Goal: Information Seeking & Learning: Learn about a topic

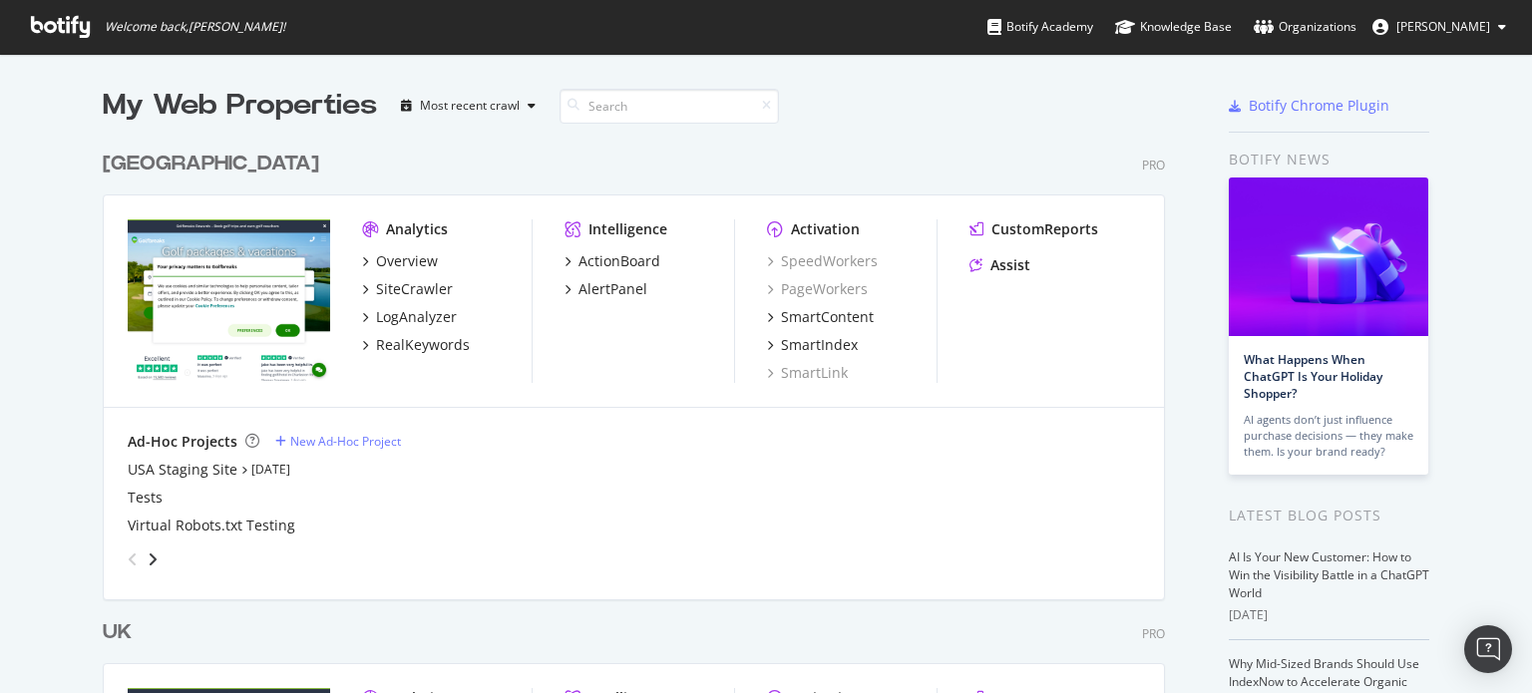
scroll to position [399, 0]
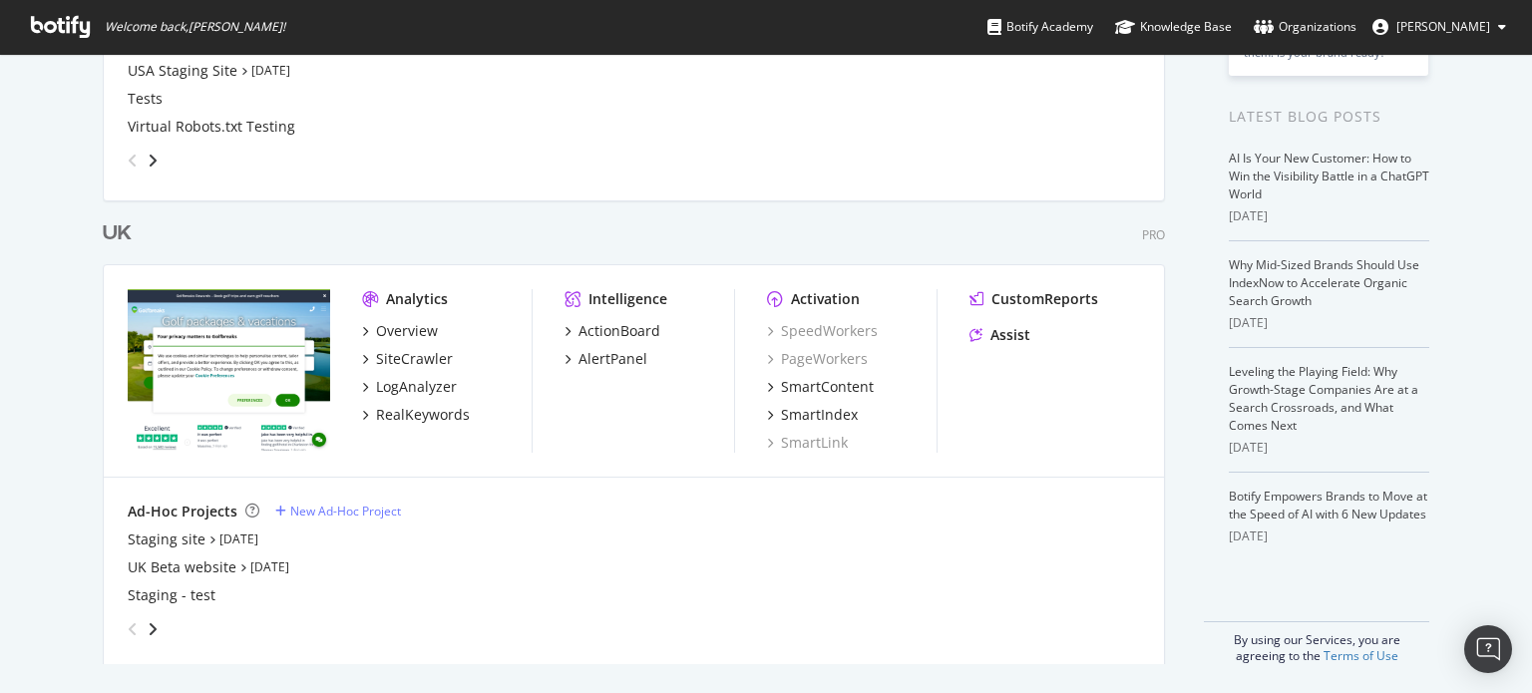
click at [427, 375] on div "Overview SiteCrawler LogAnalyzer RealKeywords" at bounding box center [447, 373] width 170 height 104
click at [419, 391] on div "LogAnalyzer" at bounding box center [416, 387] width 81 height 20
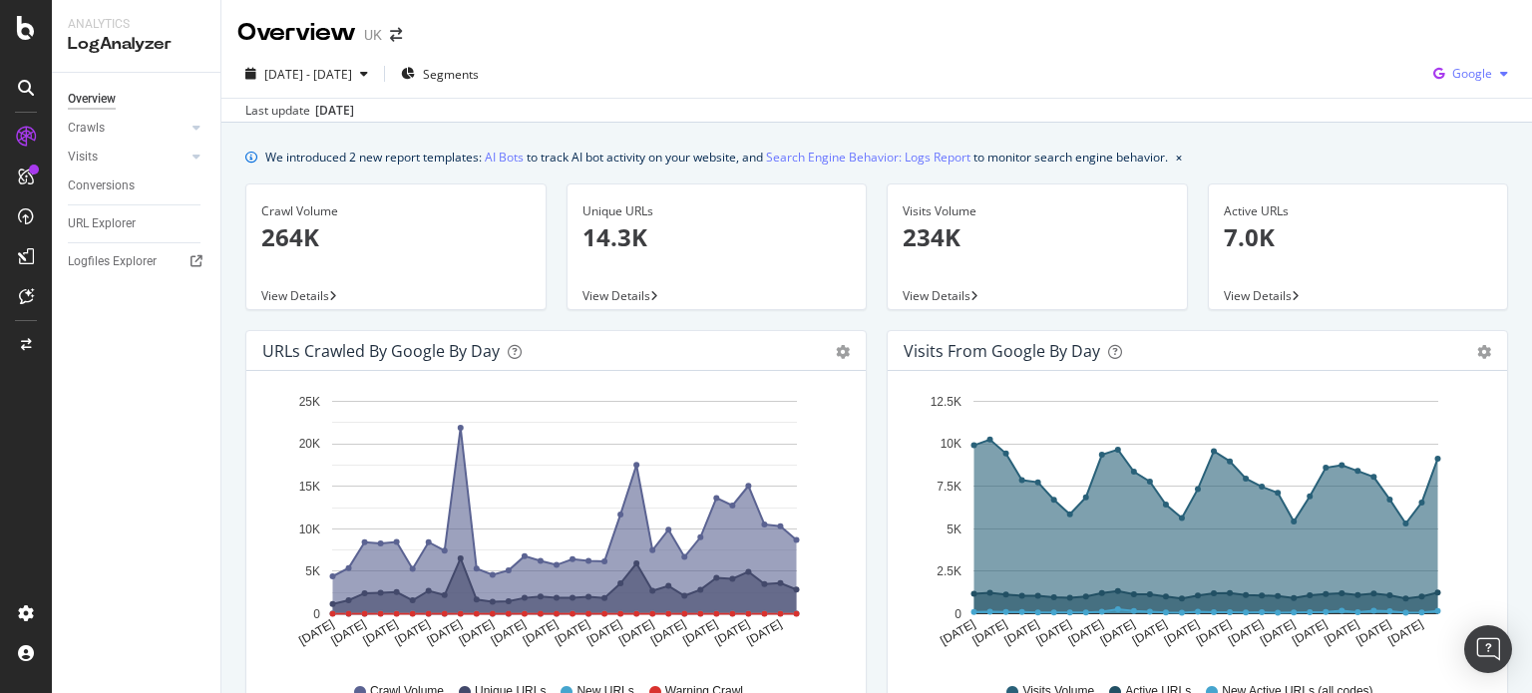
click at [1453, 71] on span "Google" at bounding box center [1472, 73] width 40 height 17
click at [1474, 192] on span "OpenAI" at bounding box center [1472, 188] width 74 height 18
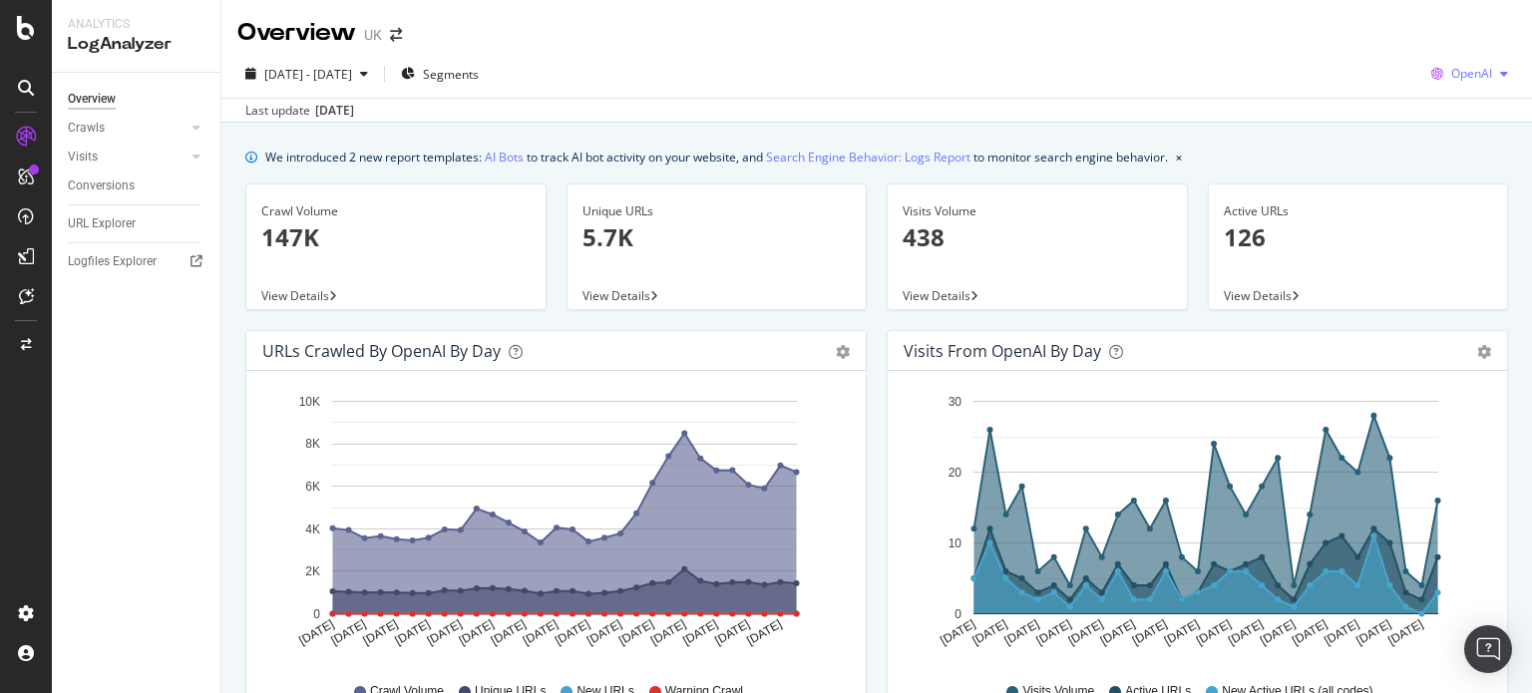
click at [1458, 70] on span "OpenAI" at bounding box center [1471, 73] width 41 height 17
click at [888, 366] on div "Visits from OpenAI by day Area Table" at bounding box center [1197, 351] width 619 height 40
click at [877, 326] on div "Visits Volume 438 View Details" at bounding box center [1037, 257] width 321 height 147
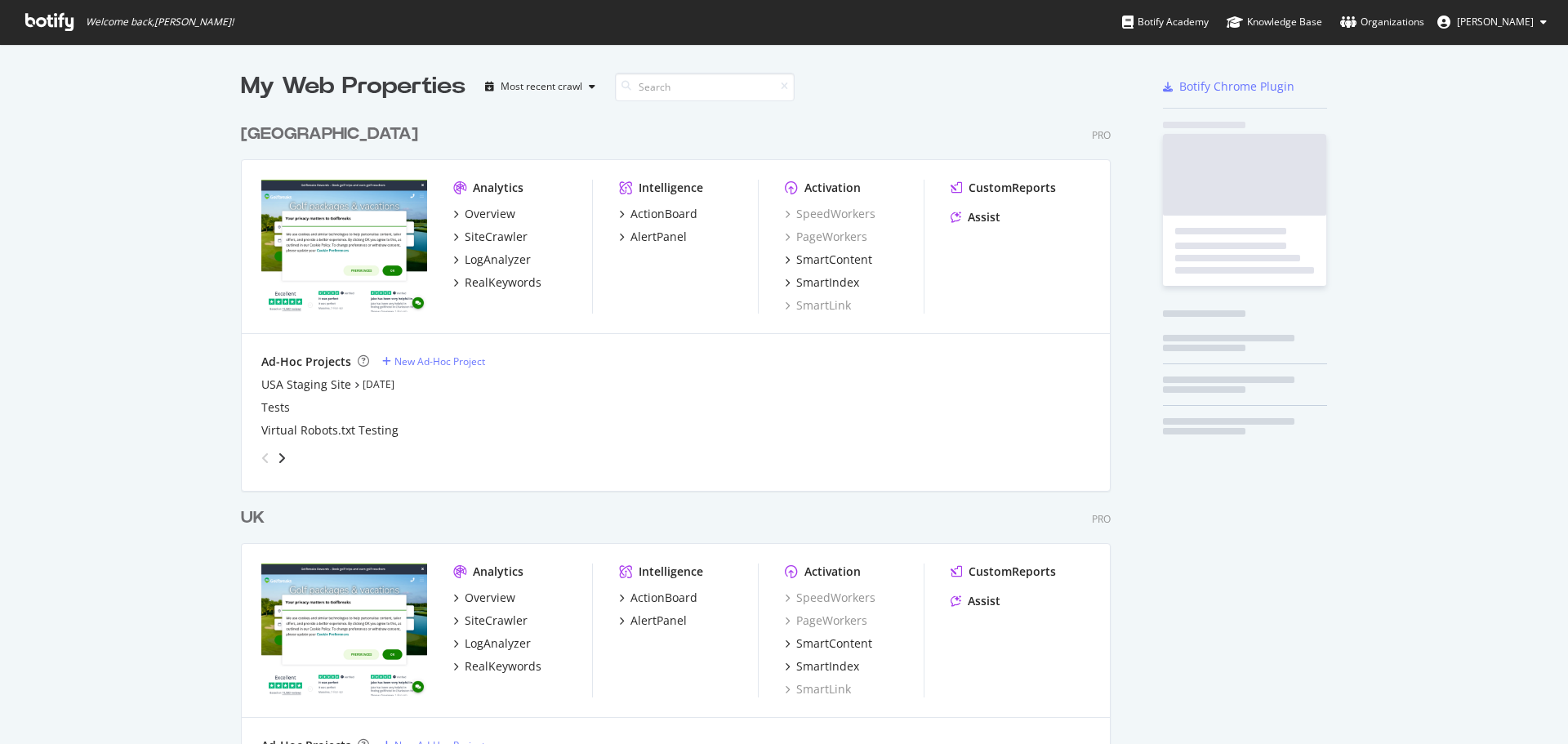
scroll to position [732, 1543]
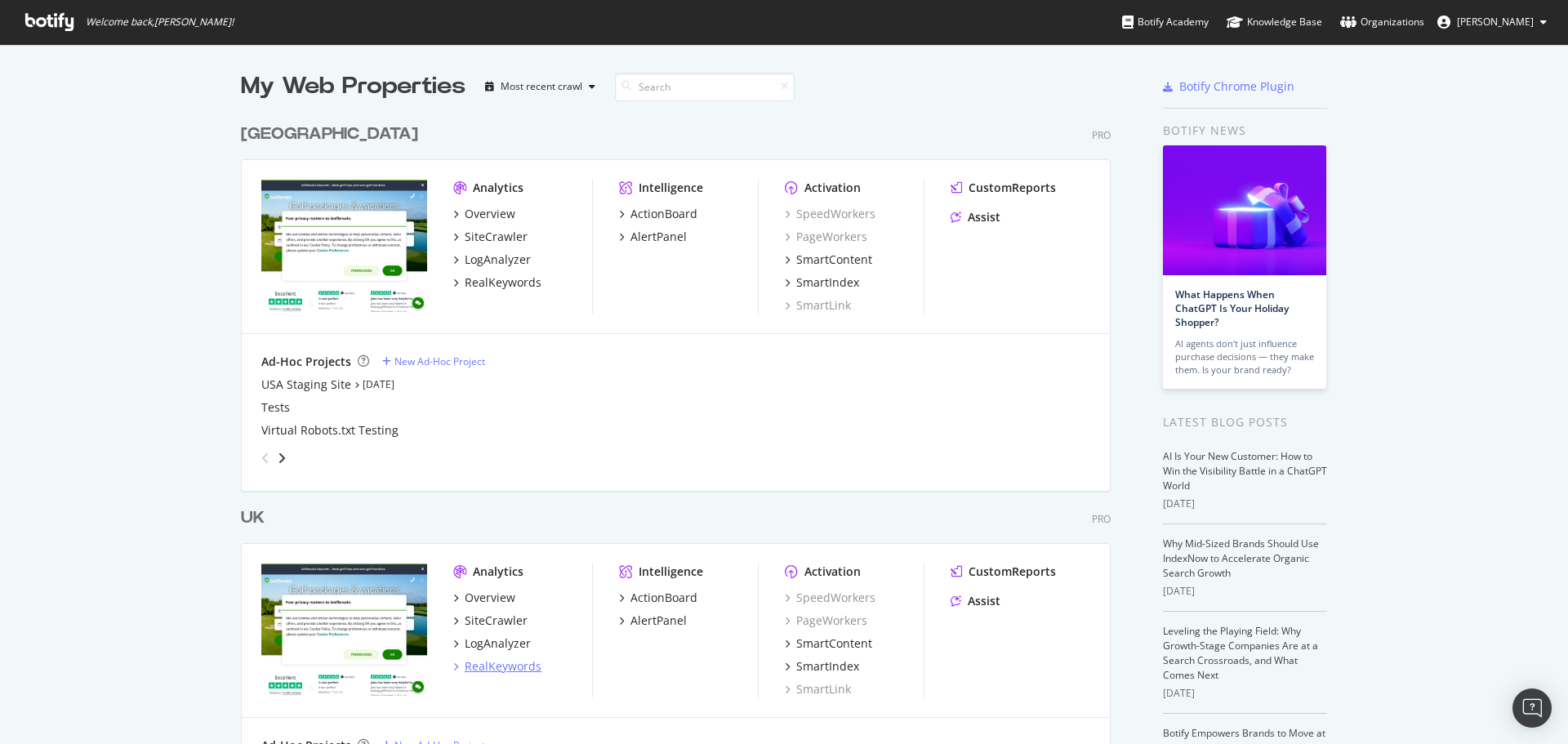
click at [499, 670] on div "RealKeywords" at bounding box center [504, 666] width 77 height 16
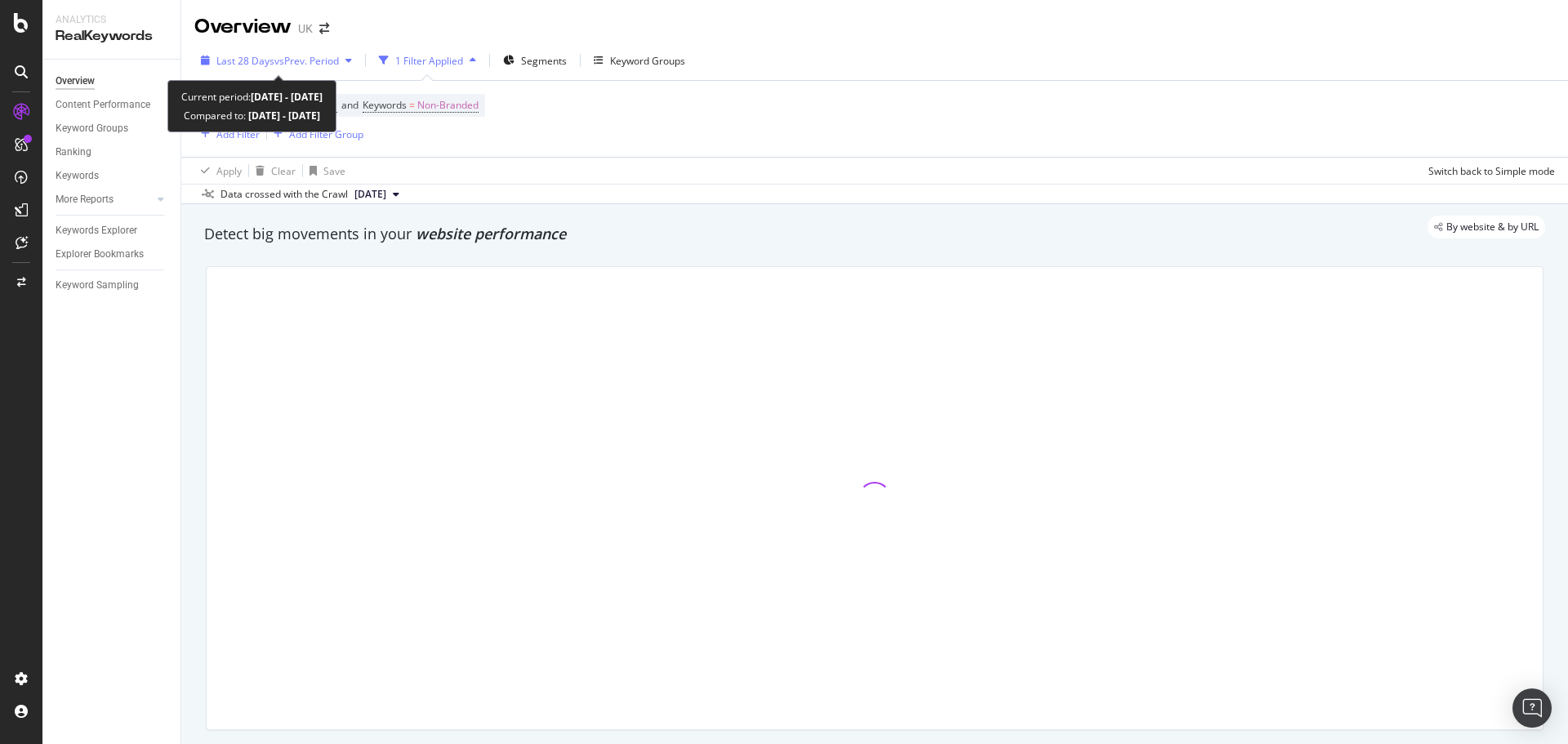
click at [280, 52] on div "Last 28 Days vs Prev. Period" at bounding box center [276, 61] width 164 height 25
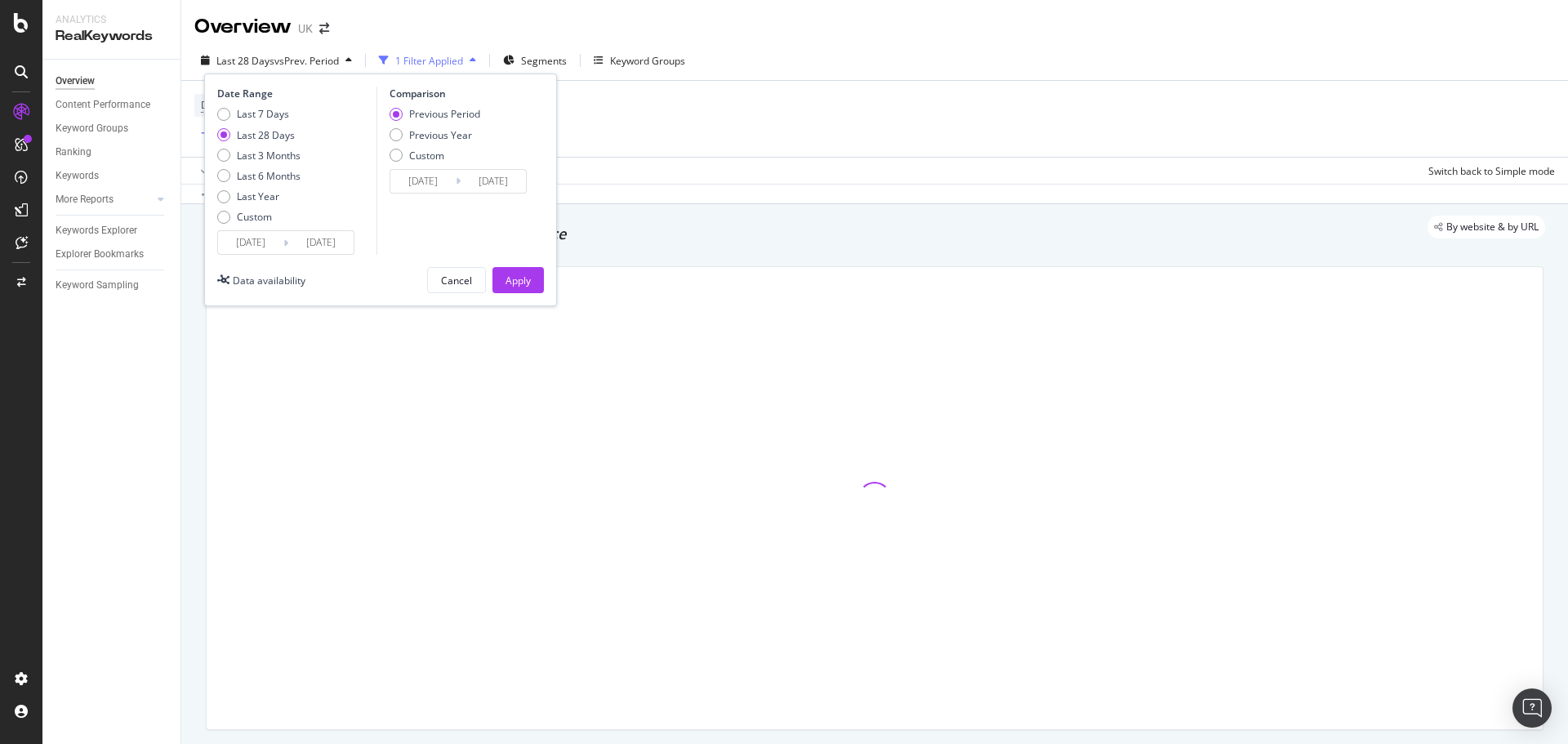
click at [260, 262] on div "Date Range Last 7 Days Last 28 Days Last 3 Months Last 6 Months Last Year Custo…" at bounding box center [380, 190] width 353 height 232
click at [270, 248] on input "[DATE]" at bounding box center [251, 242] width 66 height 23
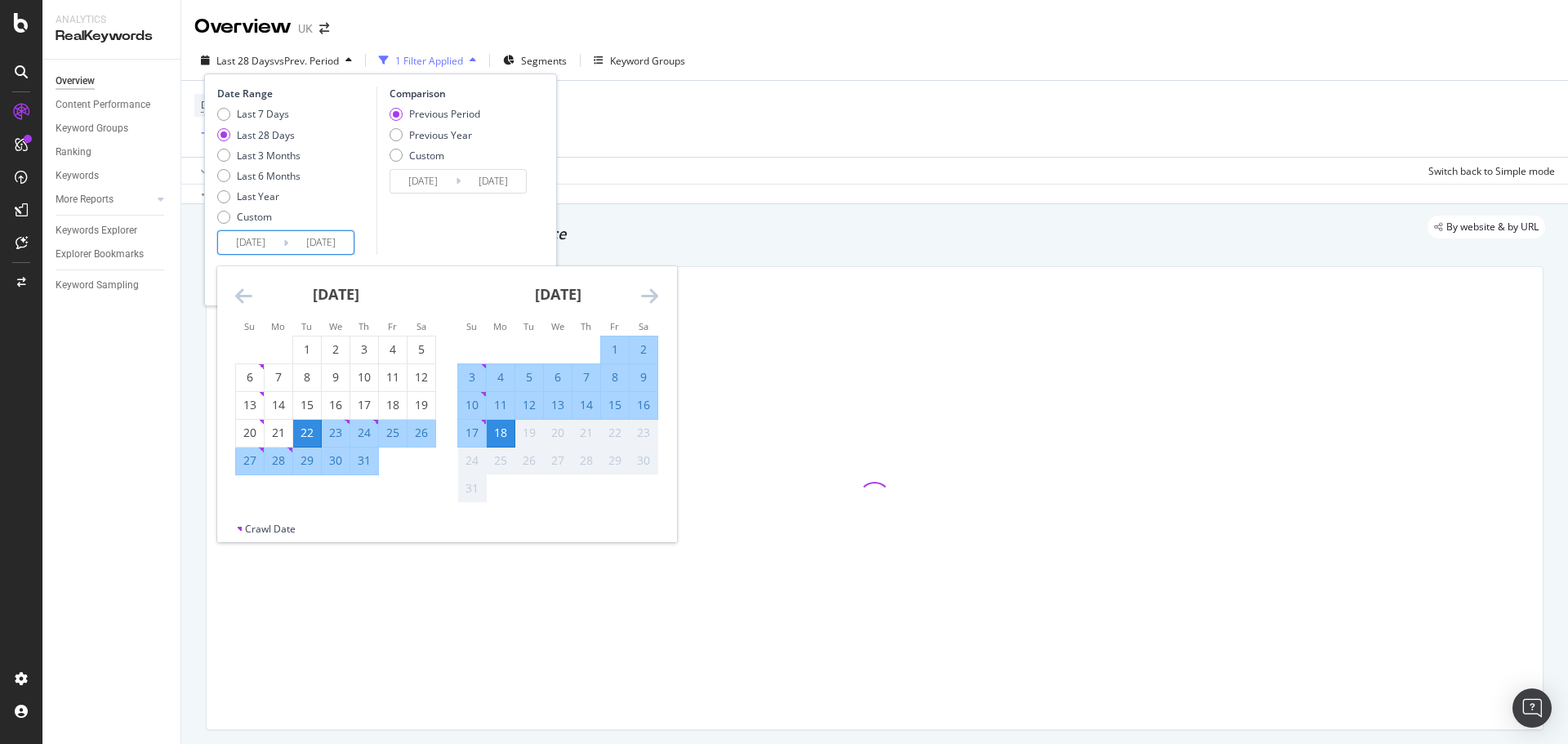
click at [240, 295] on icon "Move backward to switch to the previous month." at bounding box center [243, 295] width 17 height 20
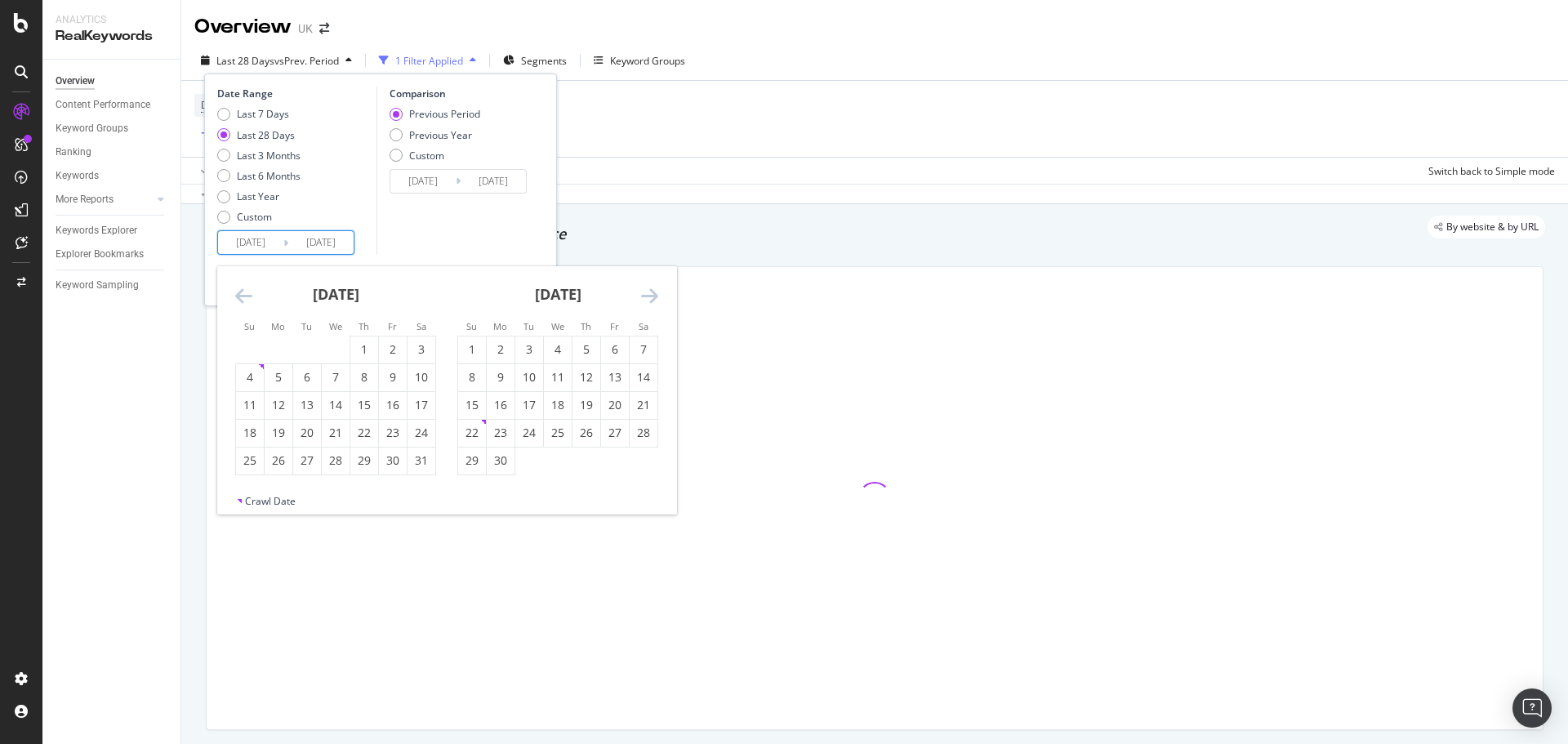
click at [240, 295] on icon "Move backward to switch to the previous month." at bounding box center [243, 295] width 17 height 20
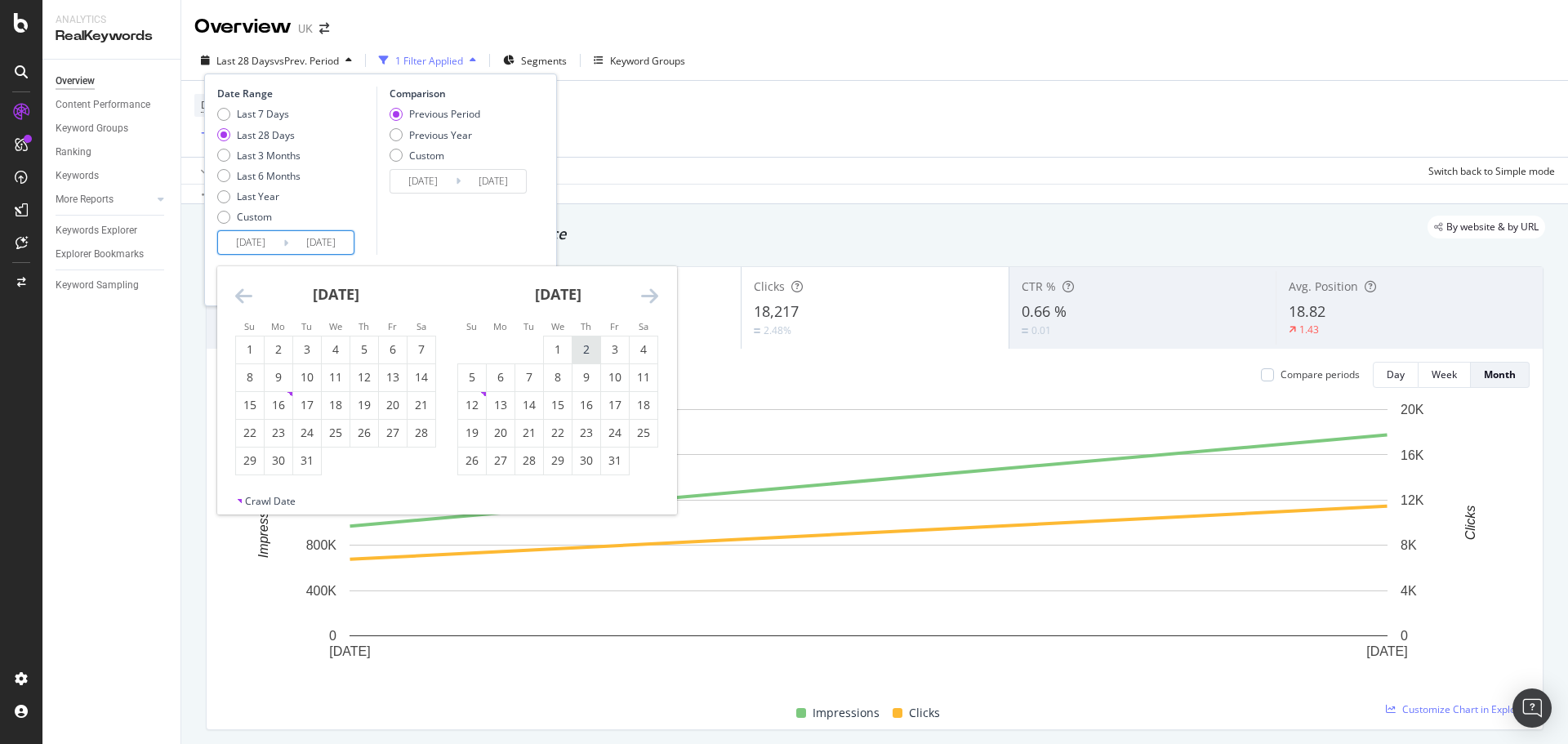
click at [572, 357] on td "2" at bounding box center [586, 349] width 29 height 28
type input "[DATE]"
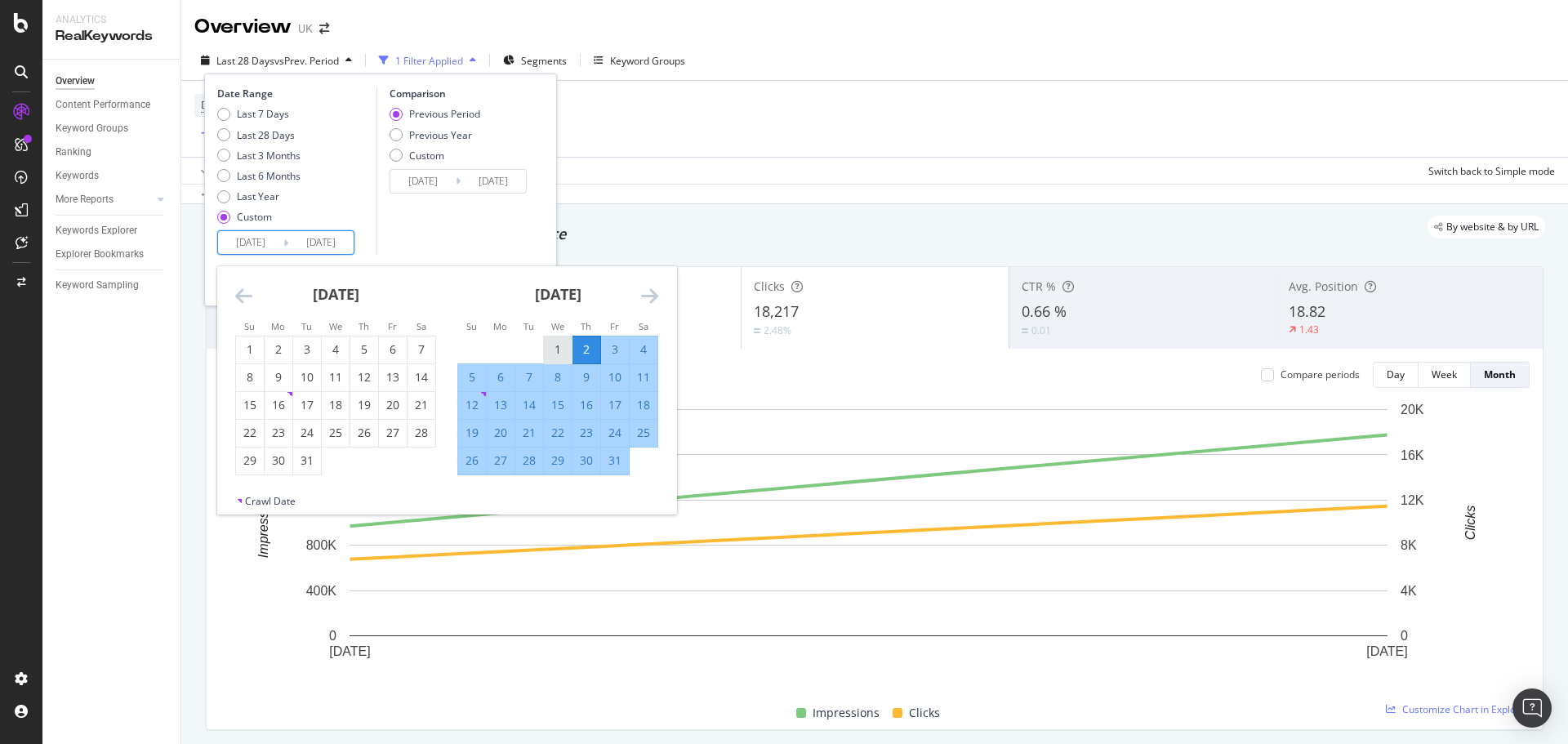
click at [557, 351] on div "1" at bounding box center [558, 349] width 28 height 16
type input "[DATE]"
click at [529, 232] on div "Comparison Previous Period Previous Year Custom [DATE] Navigate forward to inte…" at bounding box center [454, 170] width 156 height 168
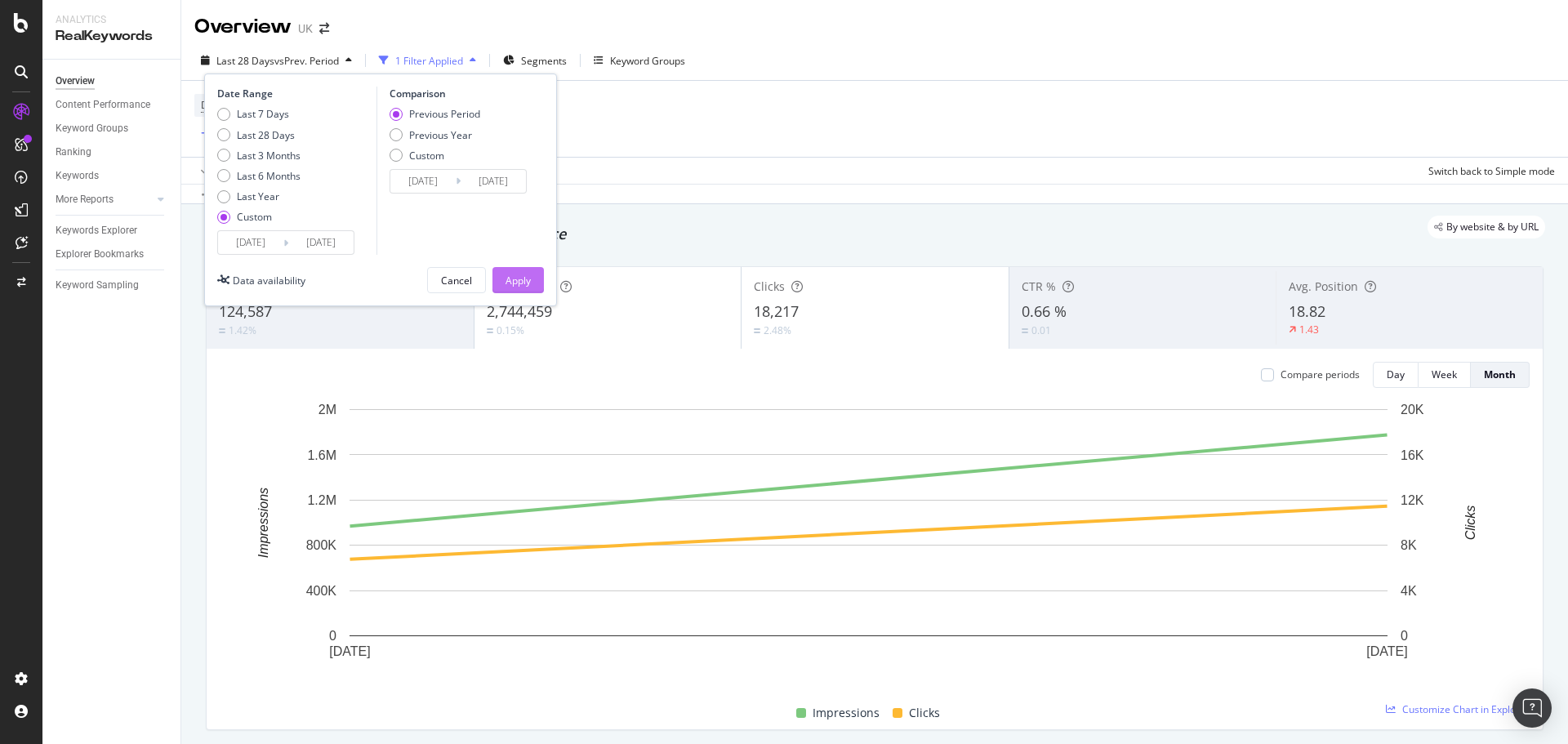
click at [529, 280] on div "Apply" at bounding box center [517, 280] width 25 height 14
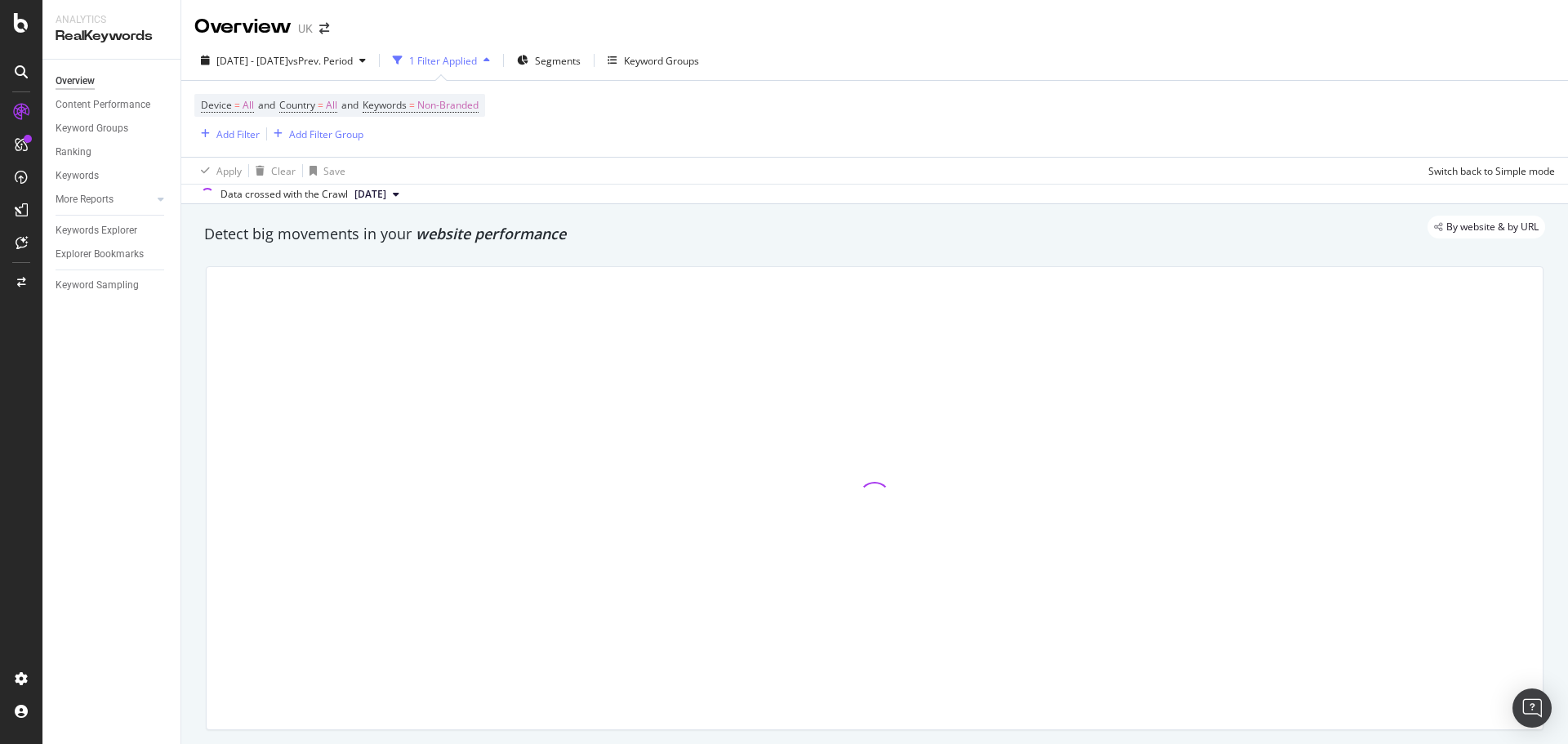
click at [480, 119] on div "Device = All and Country = All and Keywords = Non-Branded Add Filter Add Filter…" at bounding box center [339, 119] width 291 height 50
click at [477, 106] on span "Non-Branded" at bounding box center [448, 106] width 61 height 23
click at [454, 135] on div "Non-Branded" at bounding box center [430, 144] width 88 height 25
click at [423, 260] on div "All" at bounding box center [483, 270] width 192 height 24
click at [542, 186] on button "Apply" at bounding box center [542, 178] width 47 height 16
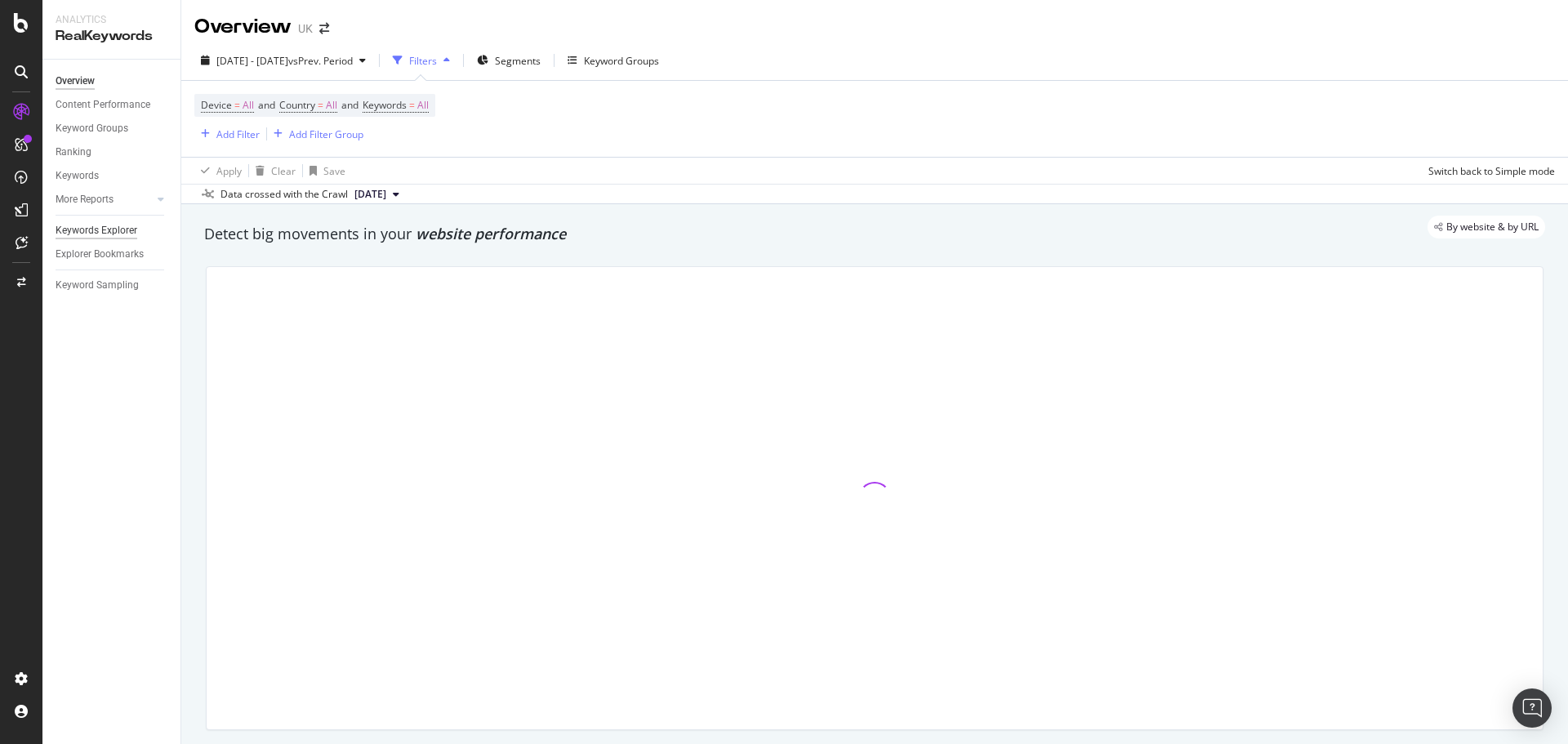
click at [120, 228] on div "Keywords Explorer" at bounding box center [97, 230] width 82 height 17
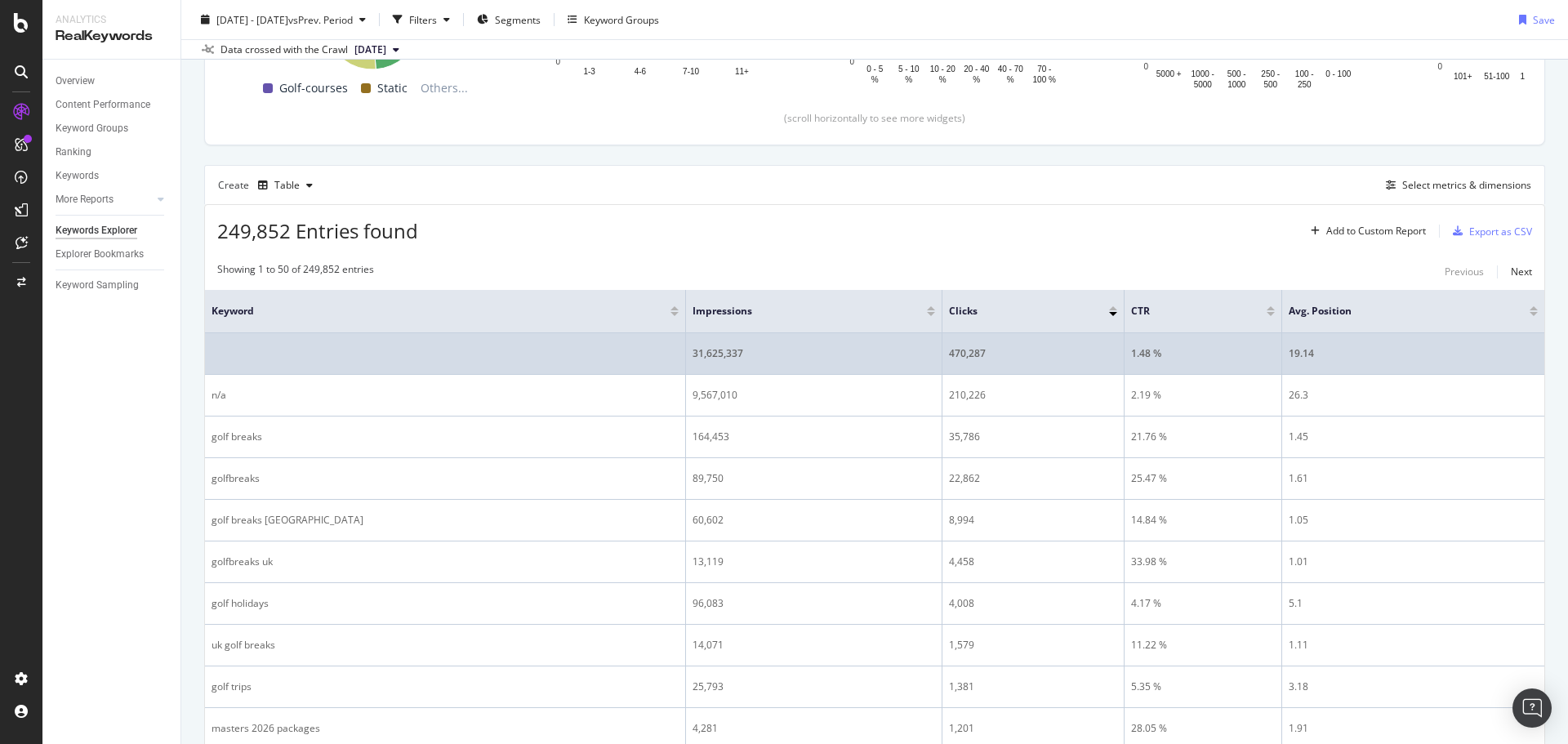
scroll to position [350, 0]
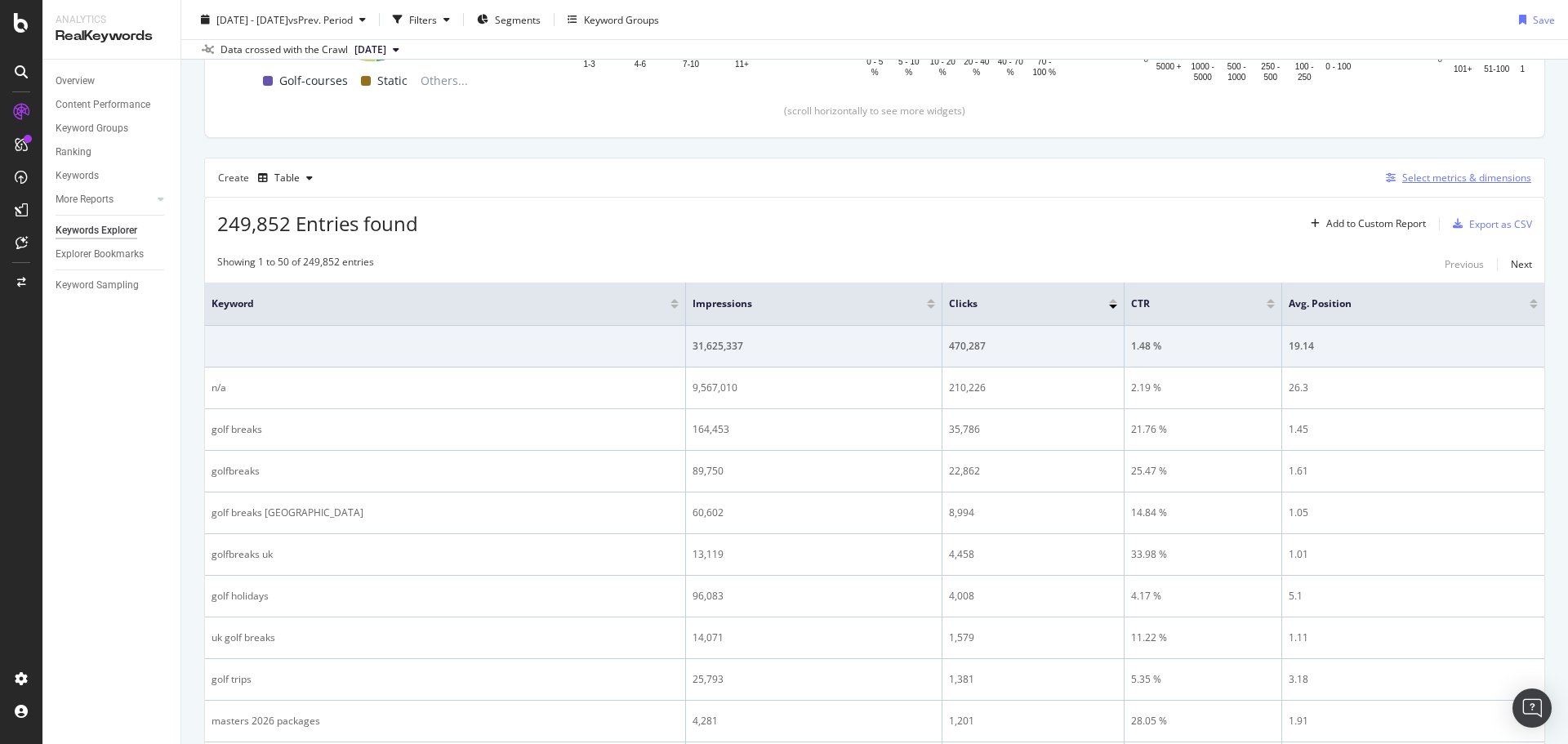
click at [1436, 178] on div "Select metrics & dimensions" at bounding box center [1467, 177] width 129 height 14
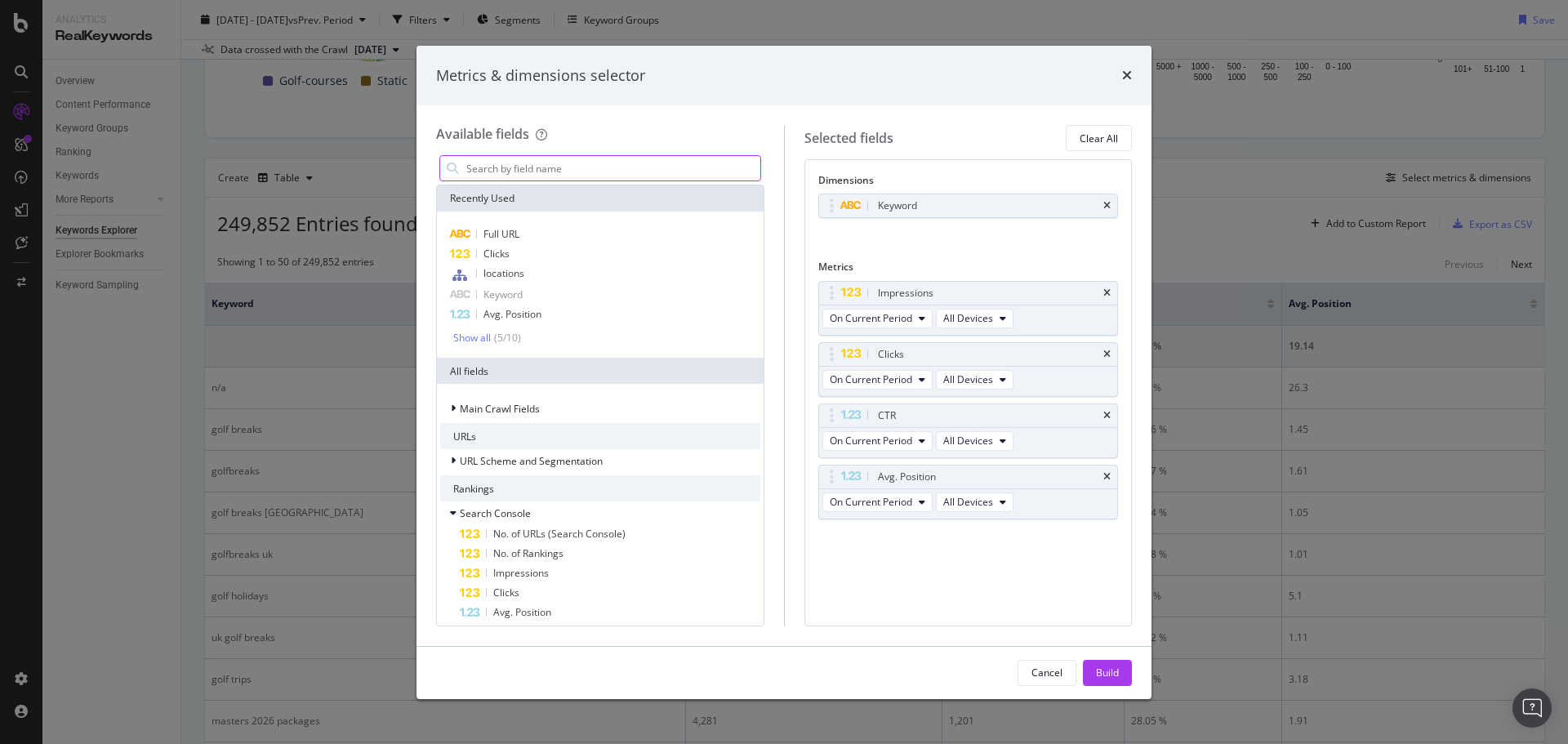
click at [608, 174] on input "modal" at bounding box center [612, 169] width 296 height 25
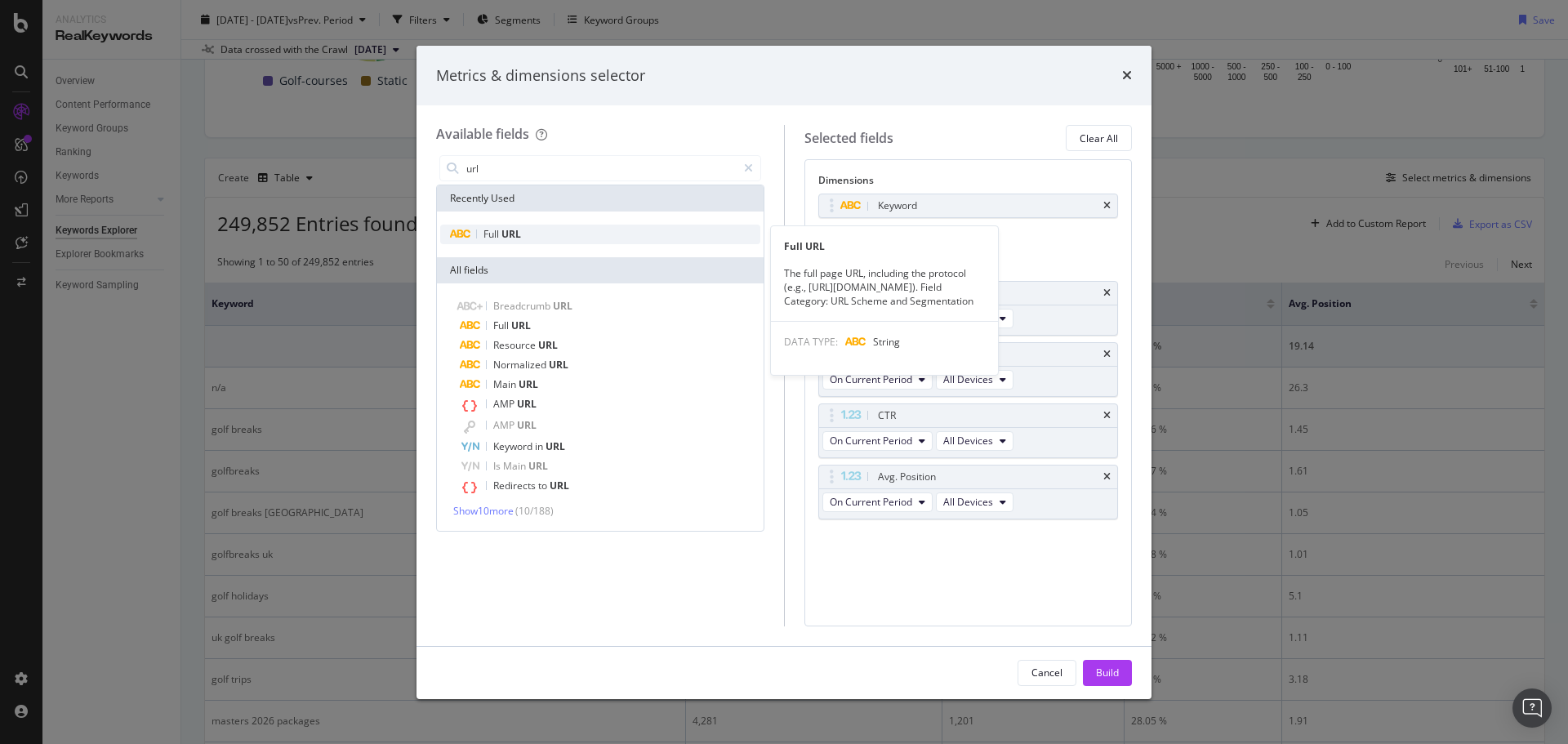
type input "url"
click at [524, 226] on div "Full URL" at bounding box center [600, 234] width 320 height 20
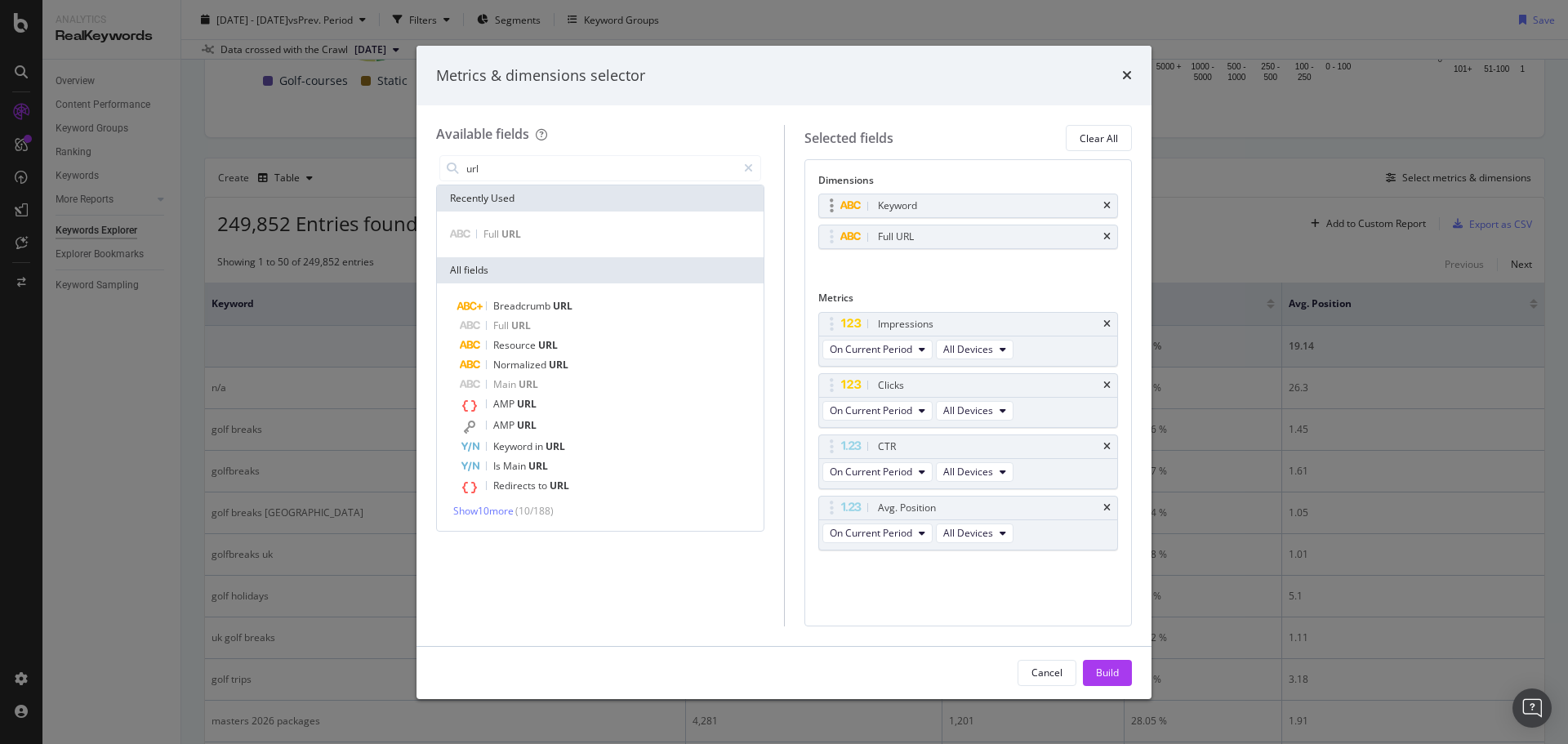
click at [1101, 204] on div "Keyword" at bounding box center [968, 205] width 299 height 23
click at [1110, 322] on icon "times" at bounding box center [1107, 324] width 7 height 10
click at [1110, 201] on icon "times" at bounding box center [1107, 205] width 7 height 10
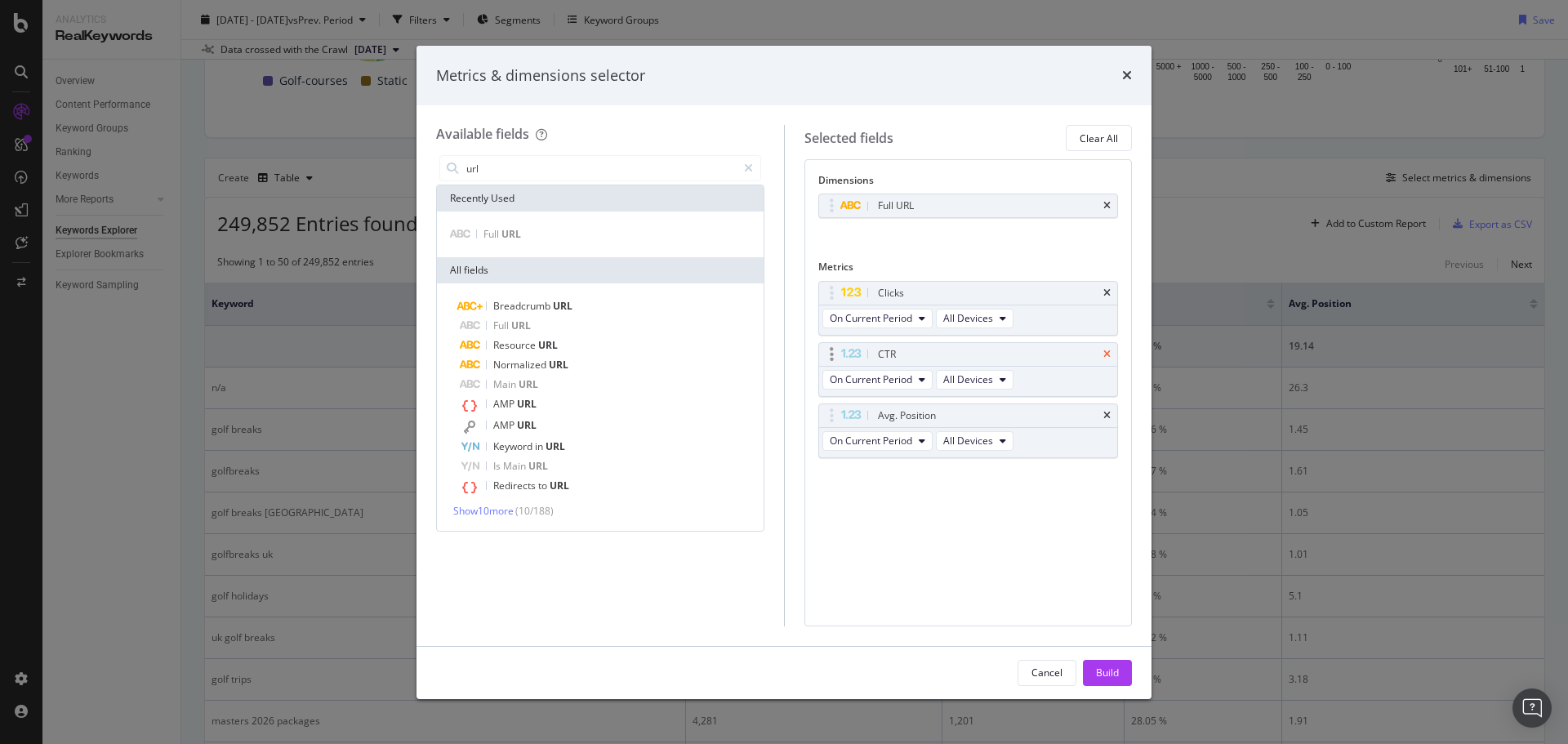
click at [1108, 352] on icon "times" at bounding box center [1107, 354] width 7 height 10
click at [1114, 352] on div "Avg. Position" at bounding box center [968, 354] width 299 height 23
click at [1107, 354] on icon "times" at bounding box center [1107, 354] width 7 height 10
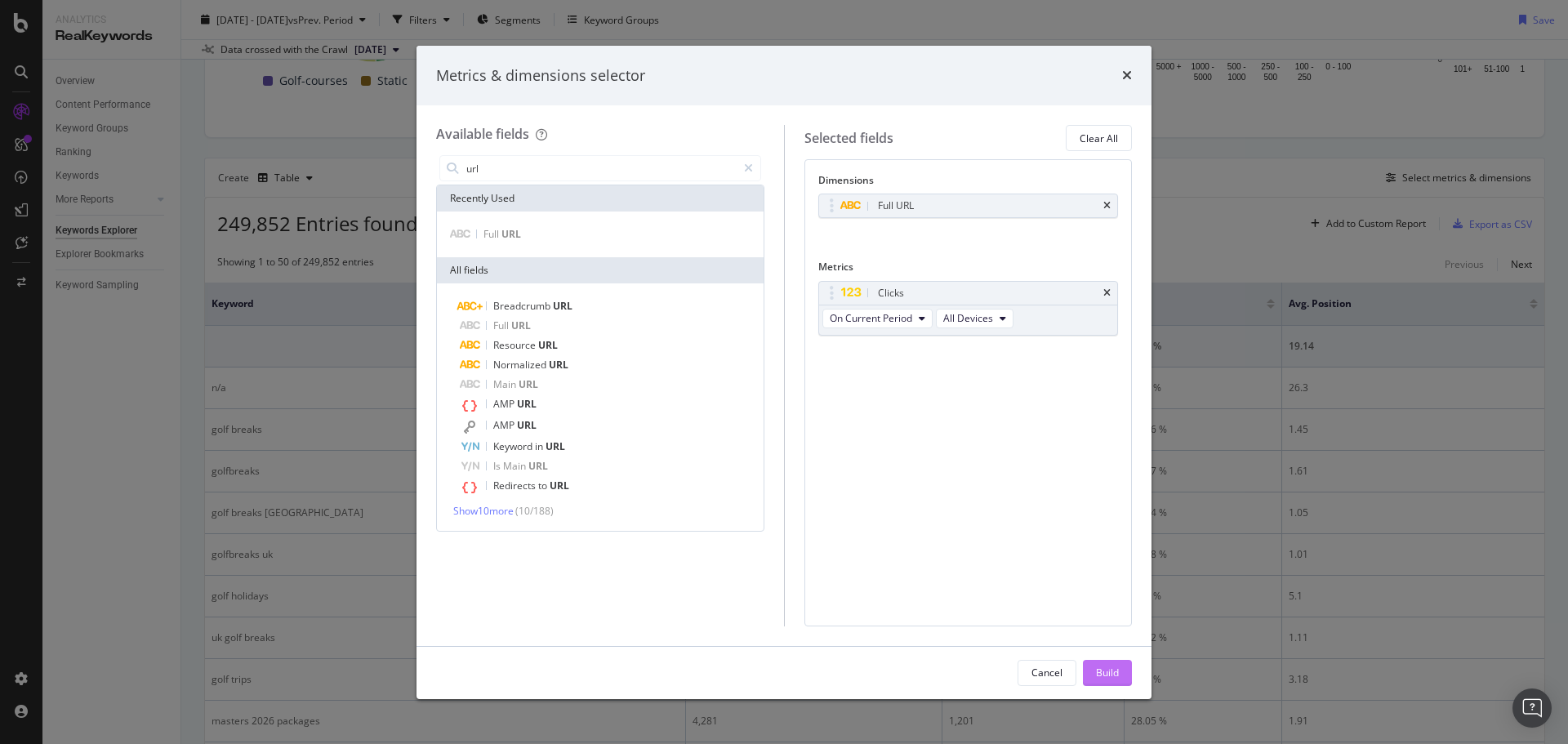
click at [1115, 682] on div "Build" at bounding box center [1108, 673] width 23 height 25
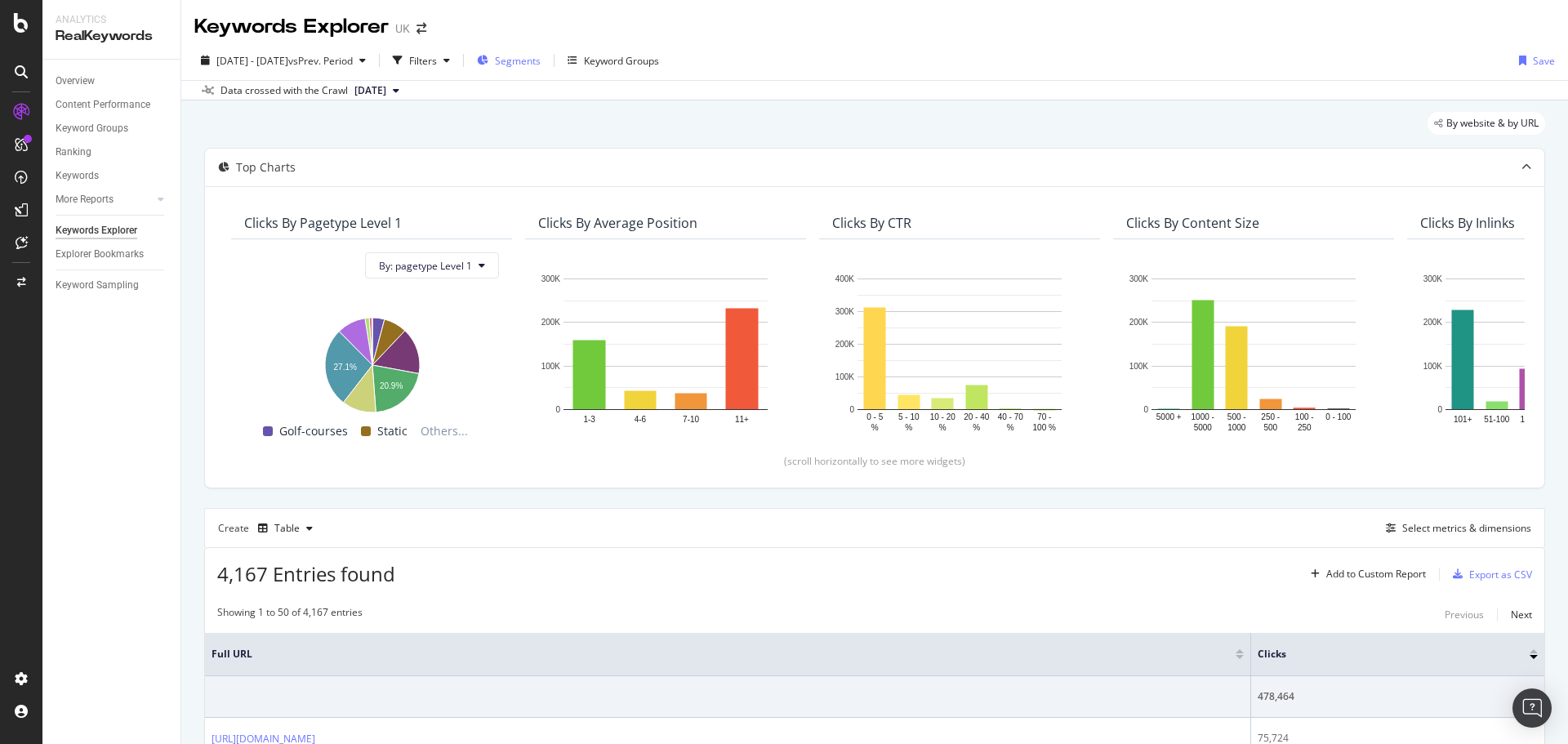
click at [540, 61] on span "Segments" at bounding box center [517, 61] width 46 height 14
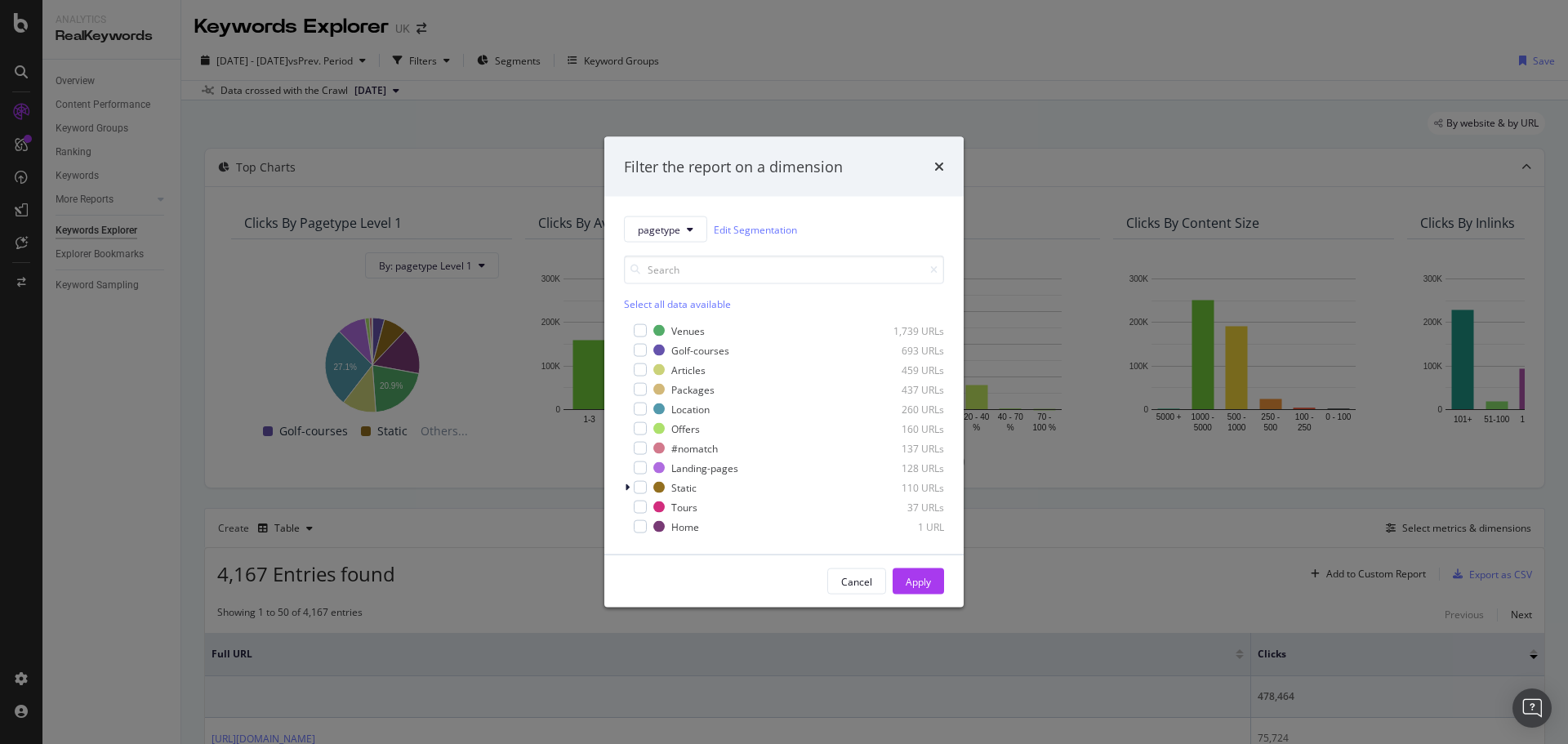
click at [692, 214] on div "pagetype Edit Segmentation Select all data available Venues 1,739 URLs Golf-cou…" at bounding box center [784, 375] width 359 height 358
click at [685, 226] on button "pagetype" at bounding box center [666, 229] width 84 height 26
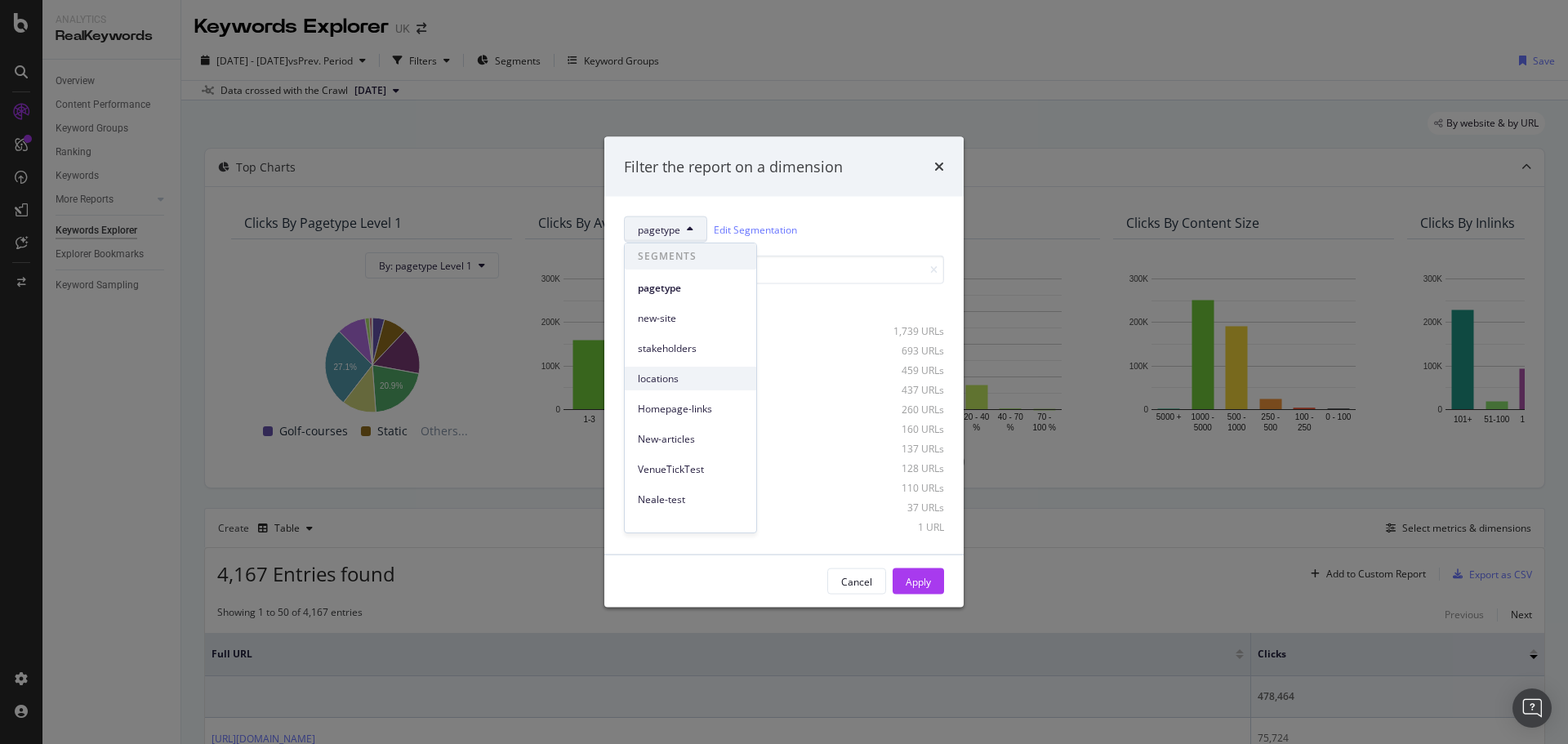
click at [689, 373] on span "locations" at bounding box center [690, 379] width 106 height 15
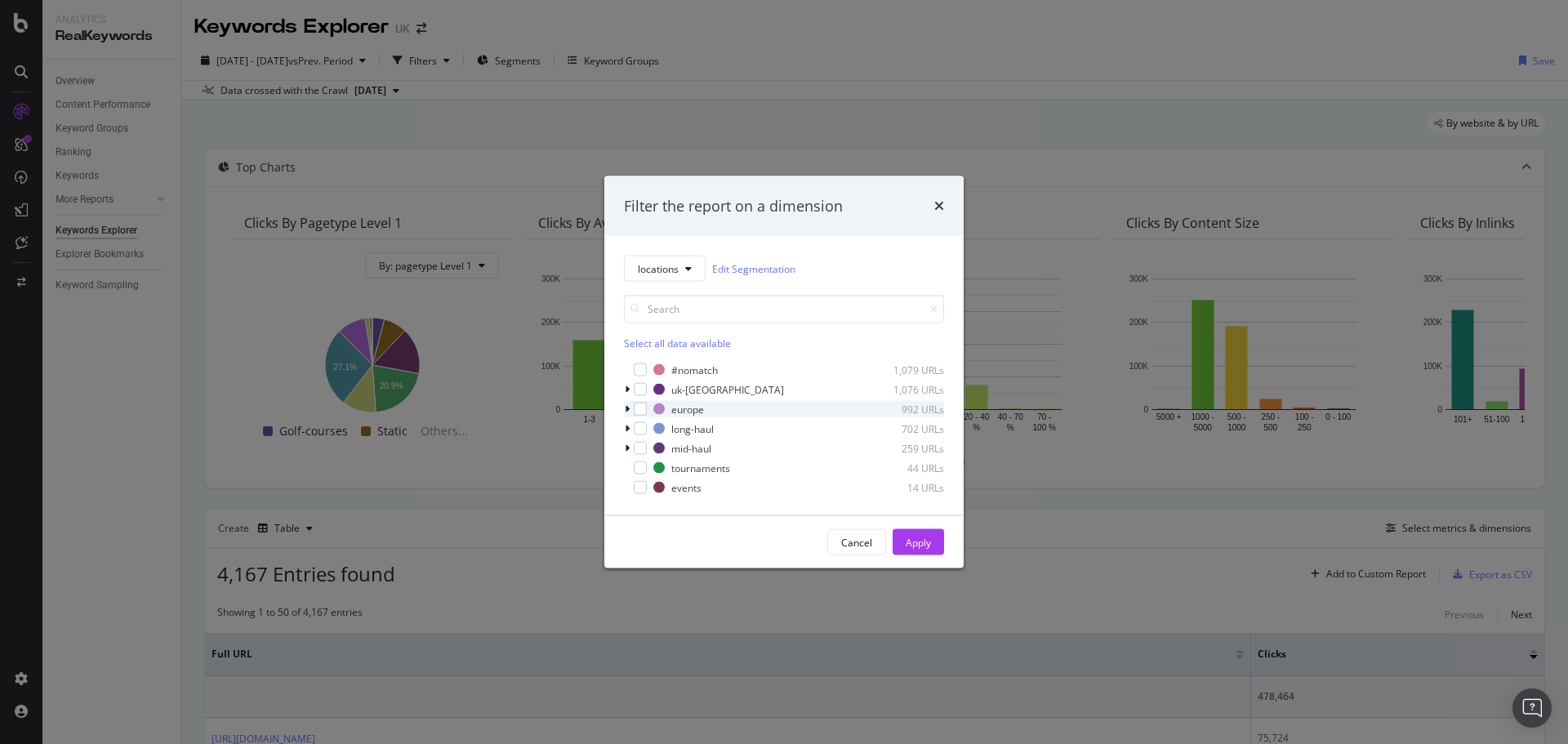
click at [628, 409] on icon "modal" at bounding box center [627, 409] width 5 height 10
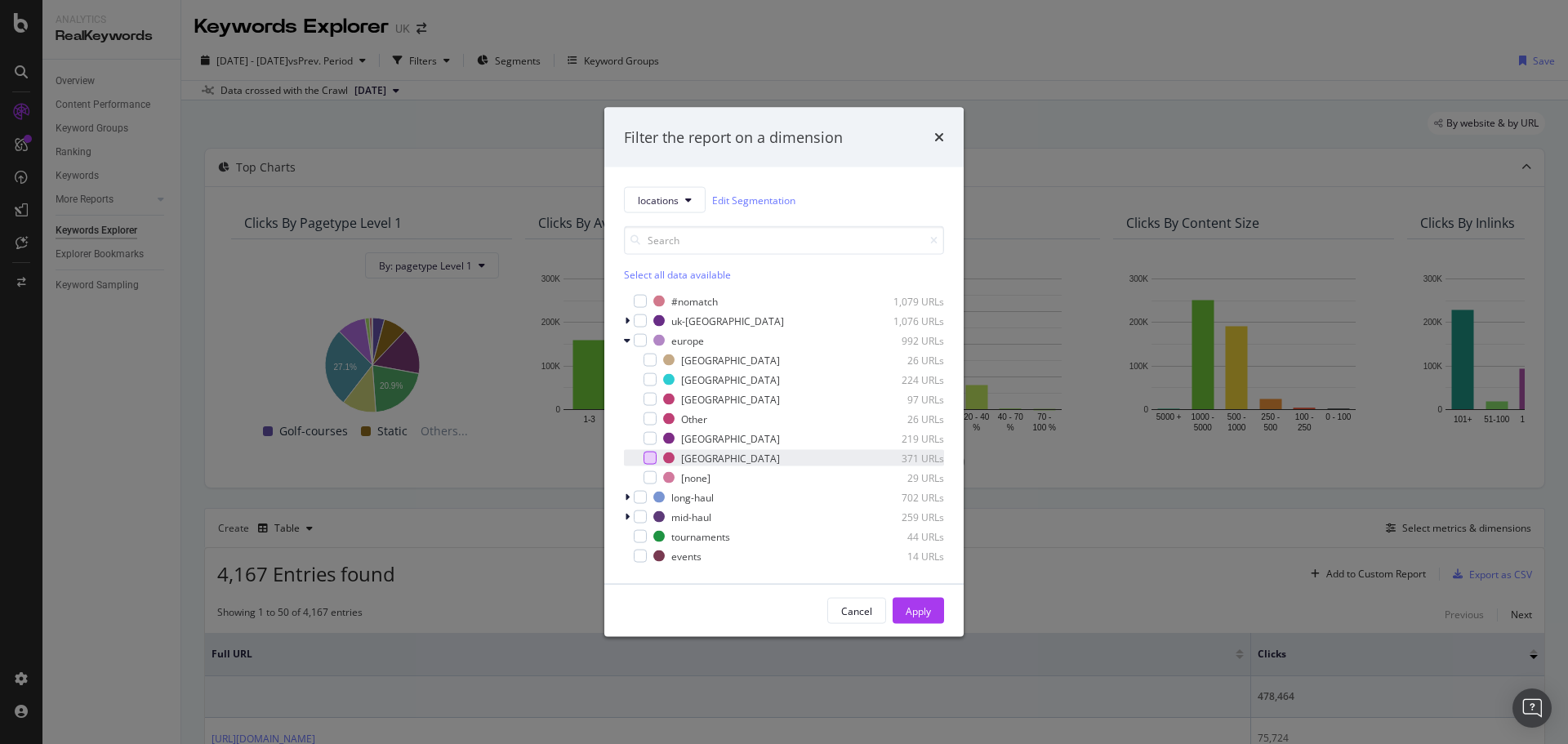
click at [653, 462] on div "modal" at bounding box center [650, 458] width 13 height 13
drag, startPoint x: 918, startPoint y: 608, endPoint x: 879, endPoint y: 593, distance: 41.8
click at [919, 608] on div "Apply" at bounding box center [918, 610] width 25 height 14
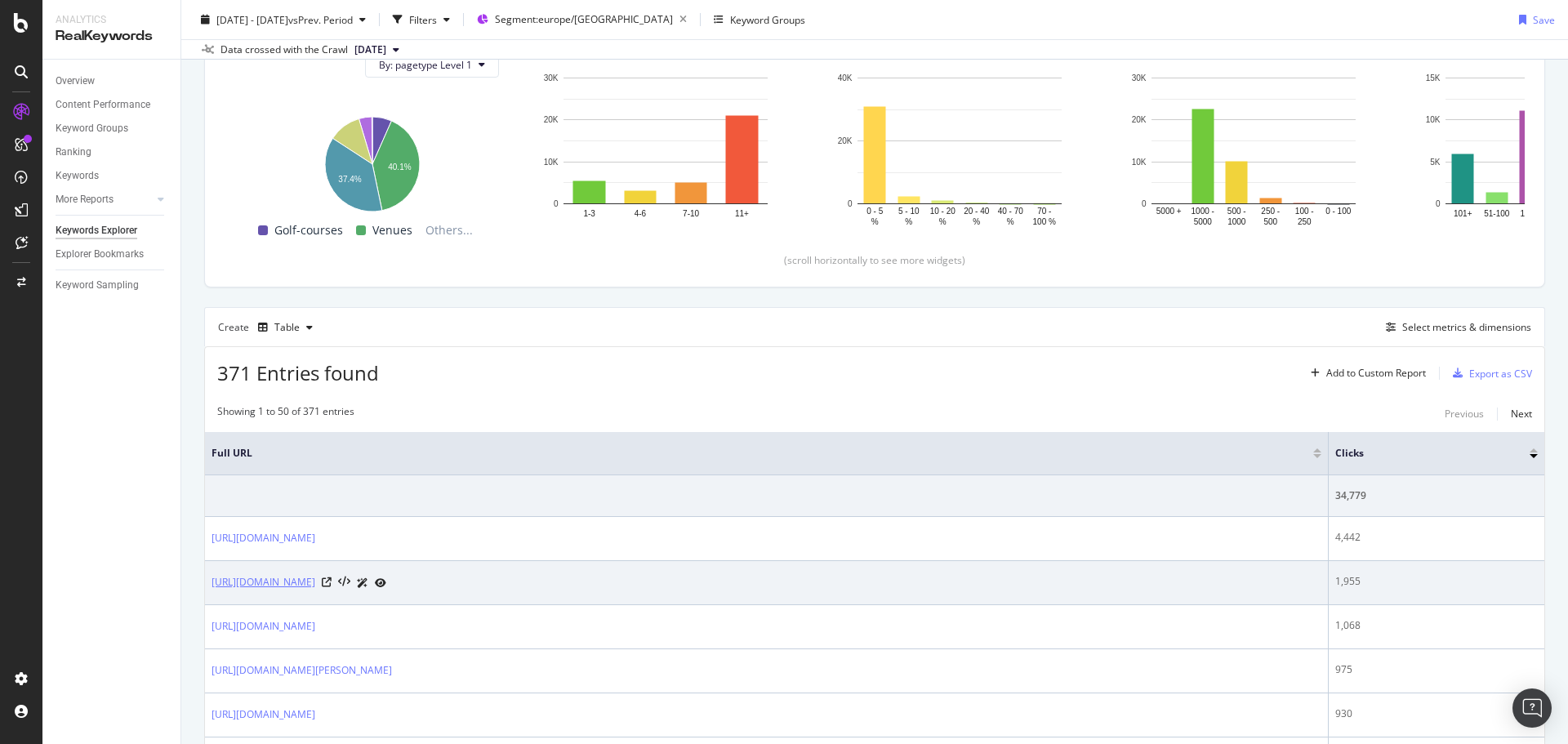
scroll to position [408, 0]
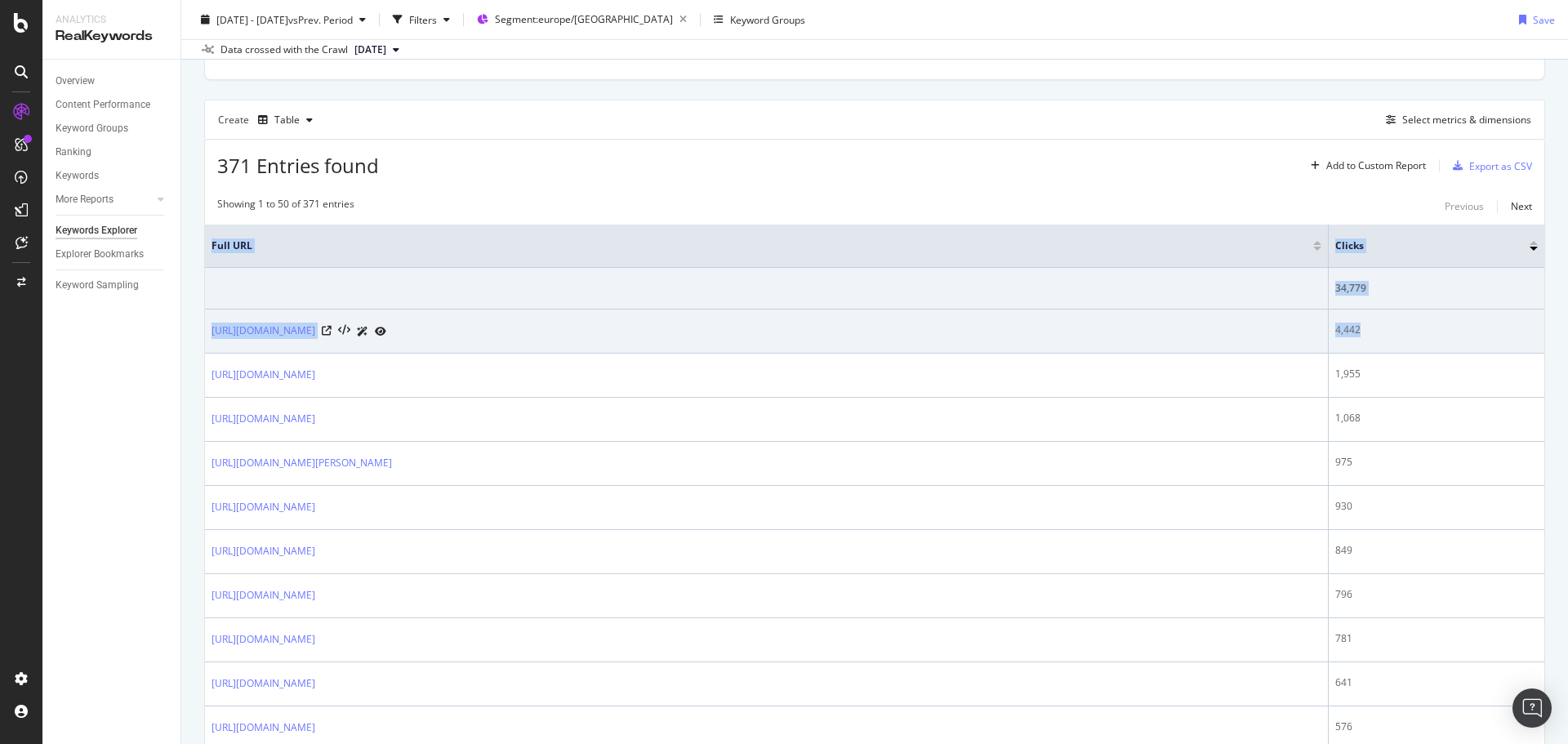
drag, startPoint x: 203, startPoint y: 329, endPoint x: 1429, endPoint y: 339, distance: 1226.0
click at [1429, 339] on td "4,442" at bounding box center [1436, 331] width 215 height 44
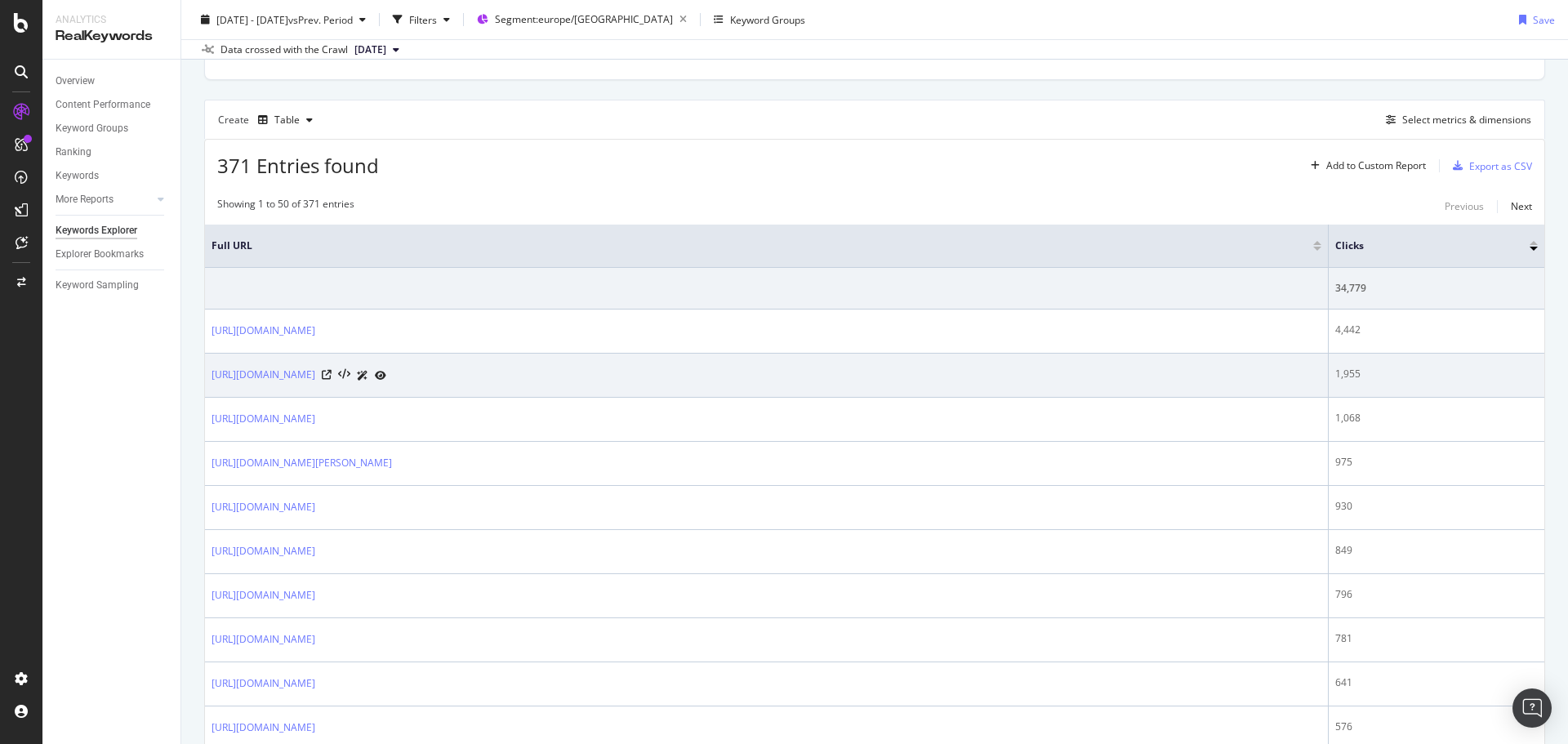
drag, startPoint x: 367, startPoint y: 327, endPoint x: 646, endPoint y: 353, distance: 280.2
click at [647, 354] on td "[URL][DOMAIN_NAME]" at bounding box center [766, 376] width 1123 height 44
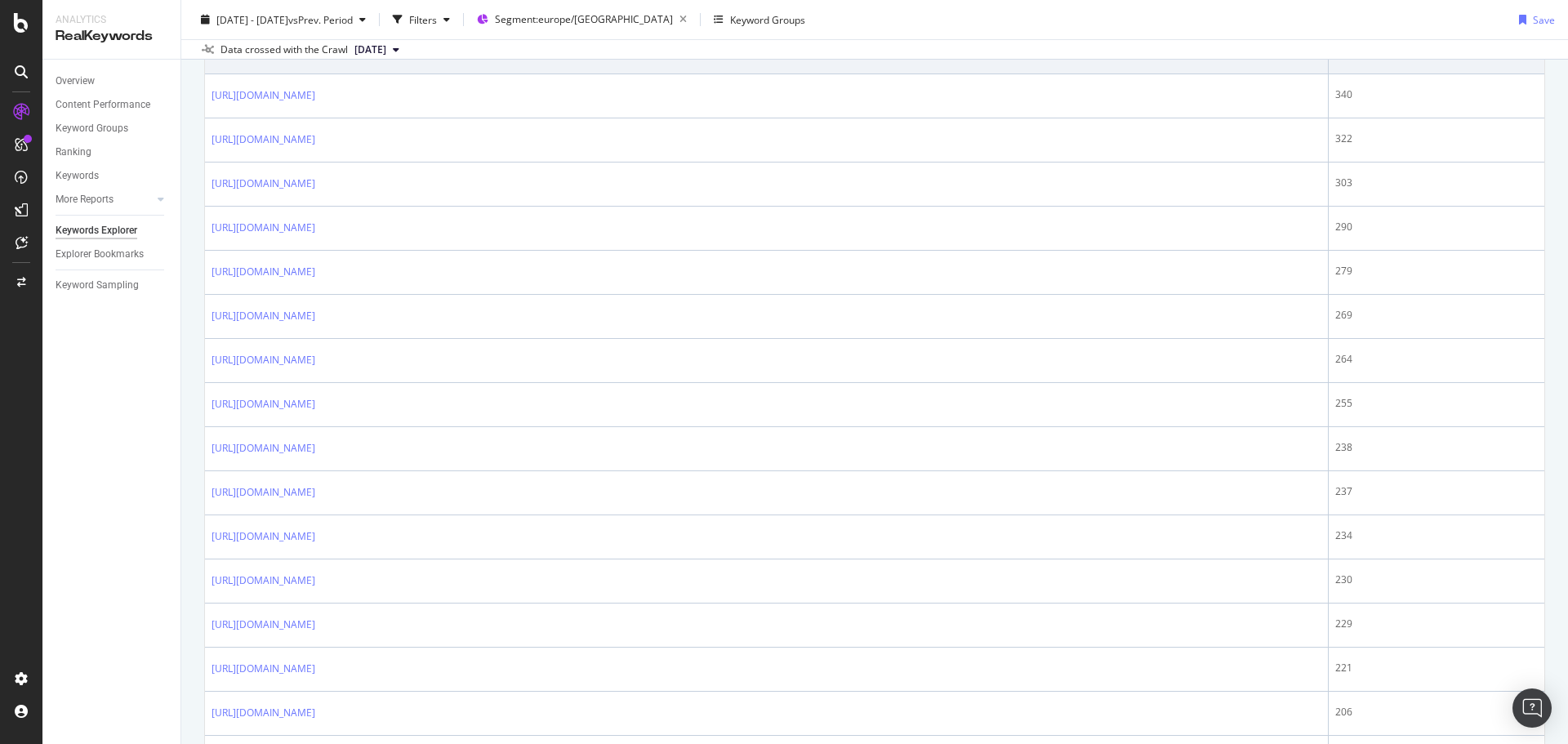
scroll to position [1551, 0]
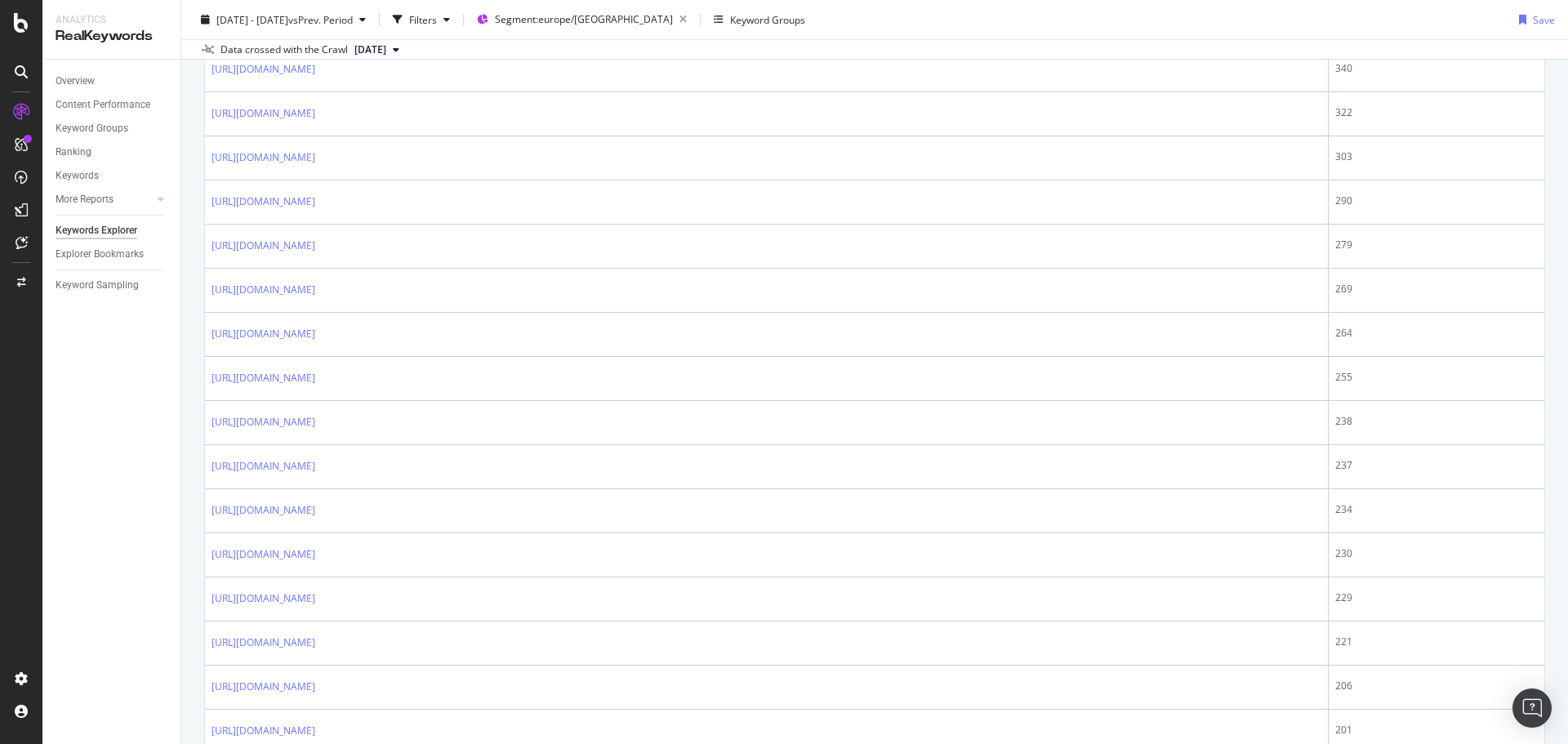
click at [73, 518] on div "Overview Content Performance Keyword Groups Ranking Keywords More Reports Count…" at bounding box center [111, 402] width 138 height 684
